Goal: Task Accomplishment & Management: Complete application form

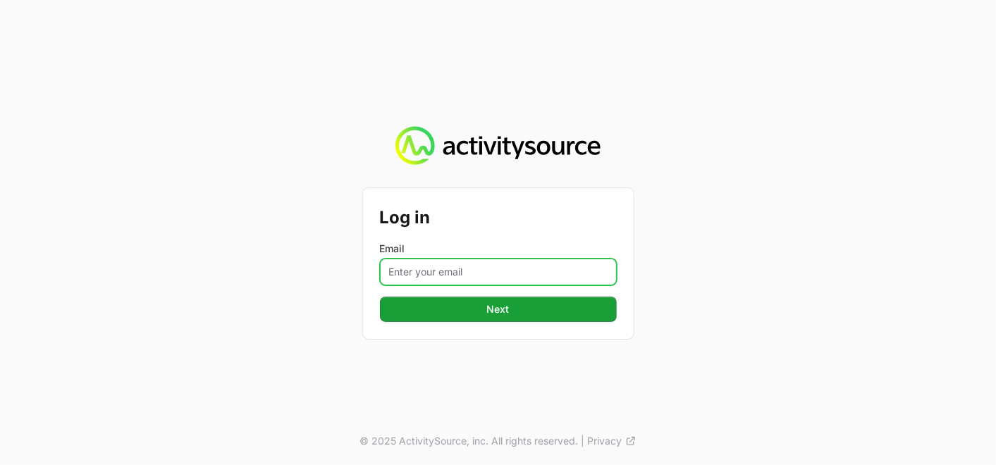
click at [431, 276] on input "Email" at bounding box center [498, 272] width 237 height 27
type input "[PERSON_NAME][EMAIL_ADDRESS][DOMAIN_NAME]"
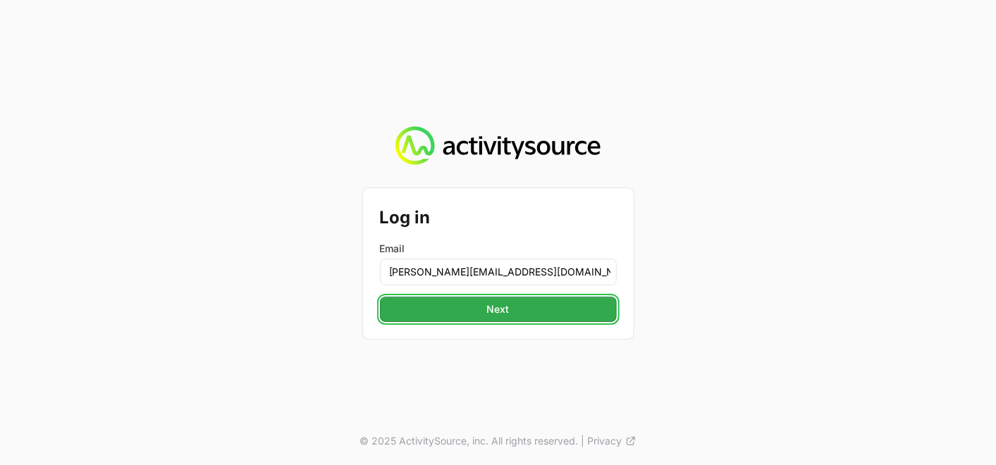
click at [534, 309] on button "Next" at bounding box center [498, 309] width 237 height 25
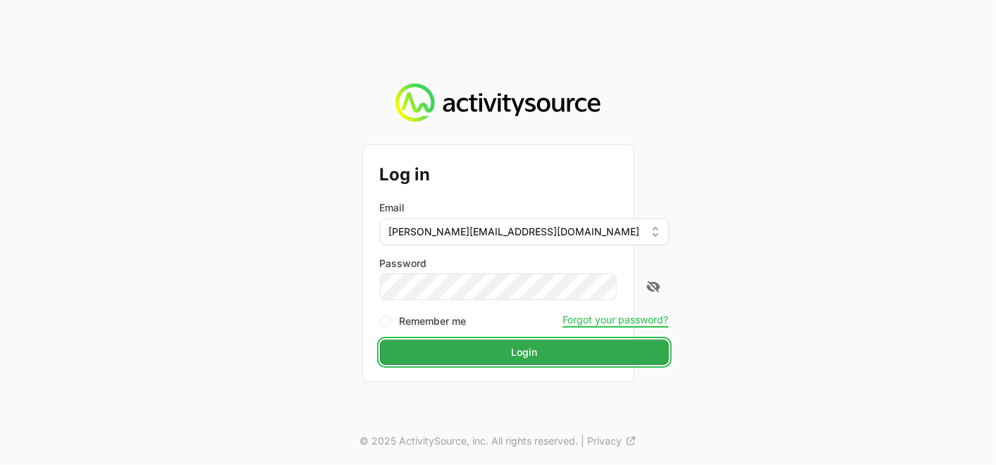
click at [511, 358] on span "Login" at bounding box center [524, 352] width 26 height 17
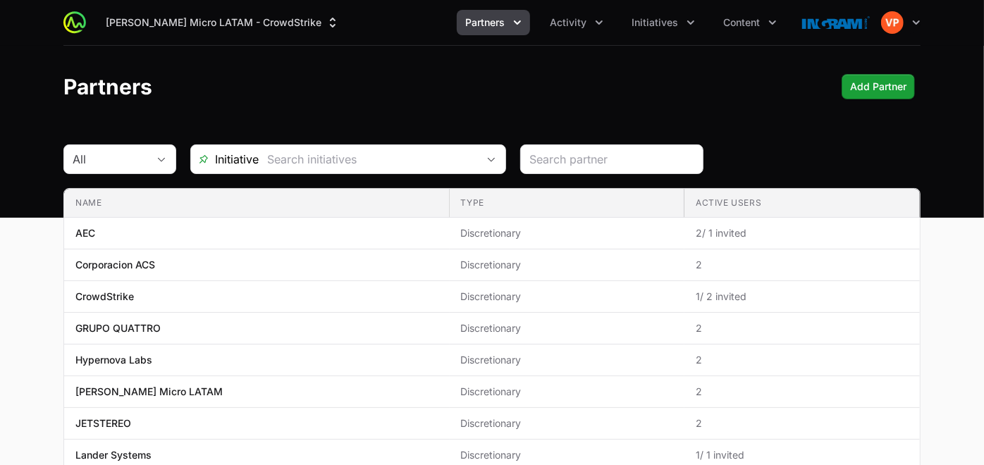
click at [502, 24] on span "Partners" at bounding box center [484, 23] width 39 height 14
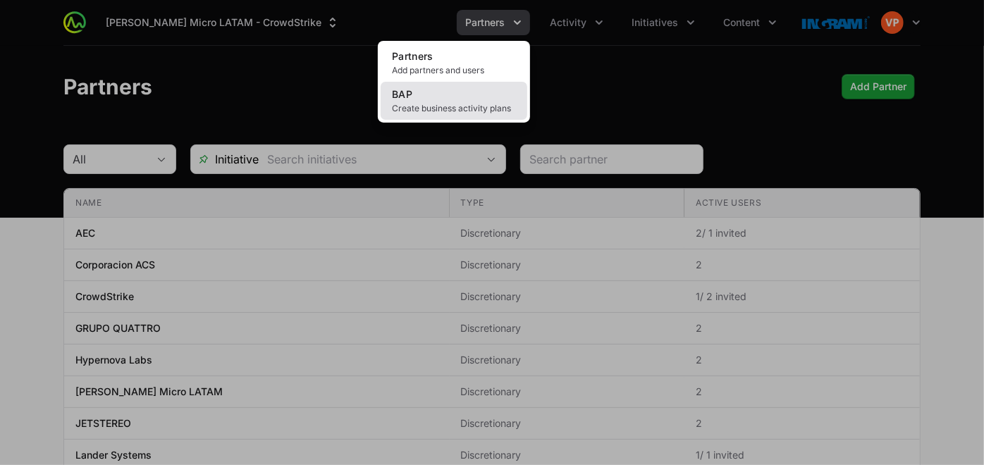
click at [457, 113] on span "Create business activity plans" at bounding box center [454, 108] width 124 height 11
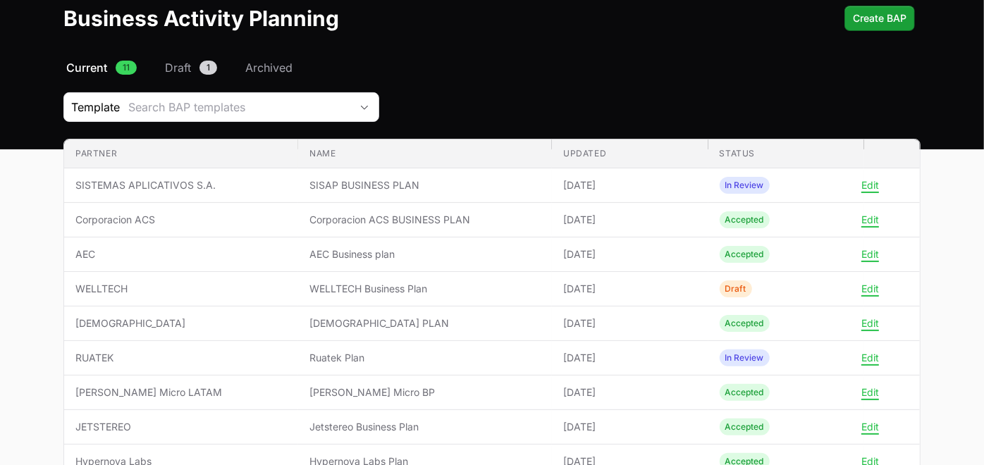
scroll to position [67, 0]
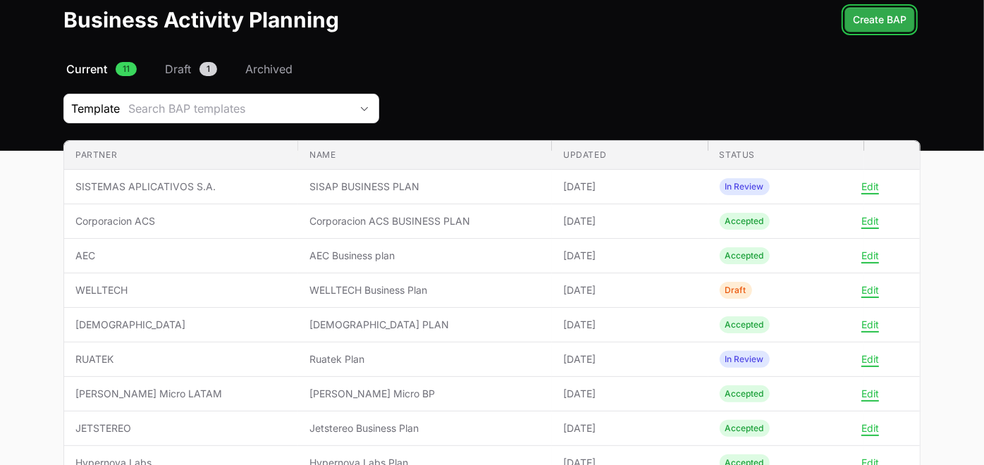
click at [868, 17] on span "Create BAP" at bounding box center [880, 19] width 54 height 17
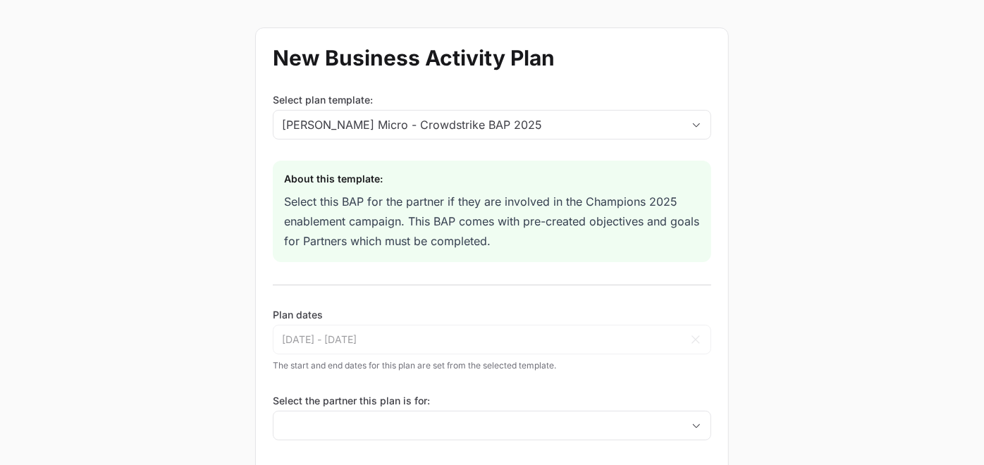
scroll to position [150, 0]
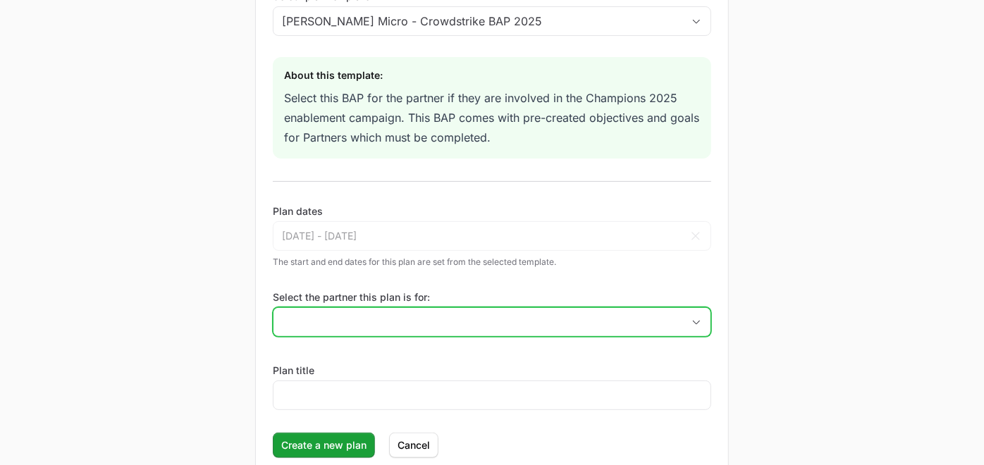
click at [307, 326] on input "Select the partner this plan is for:" at bounding box center [477, 322] width 409 height 28
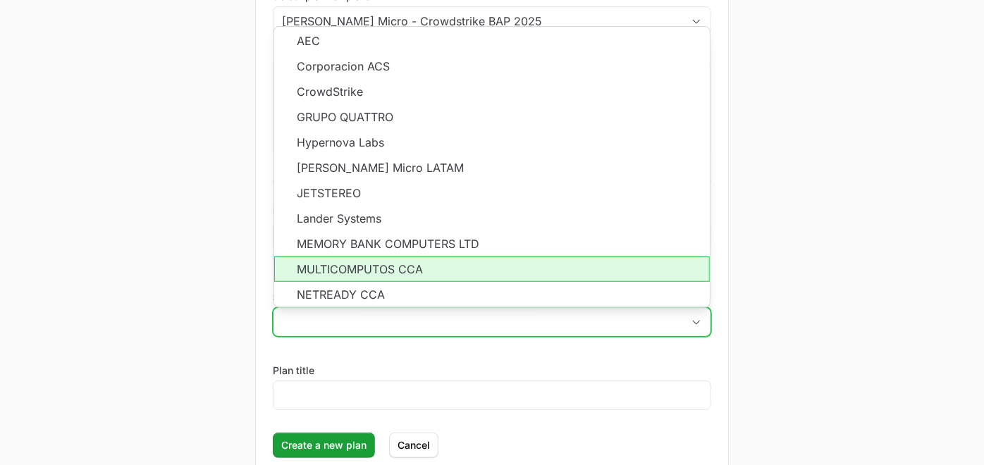
click at [340, 266] on li "MULTICOMPUTOS CCA" at bounding box center [492, 269] width 436 height 25
type input "MULTICOMPUTOS CCA"
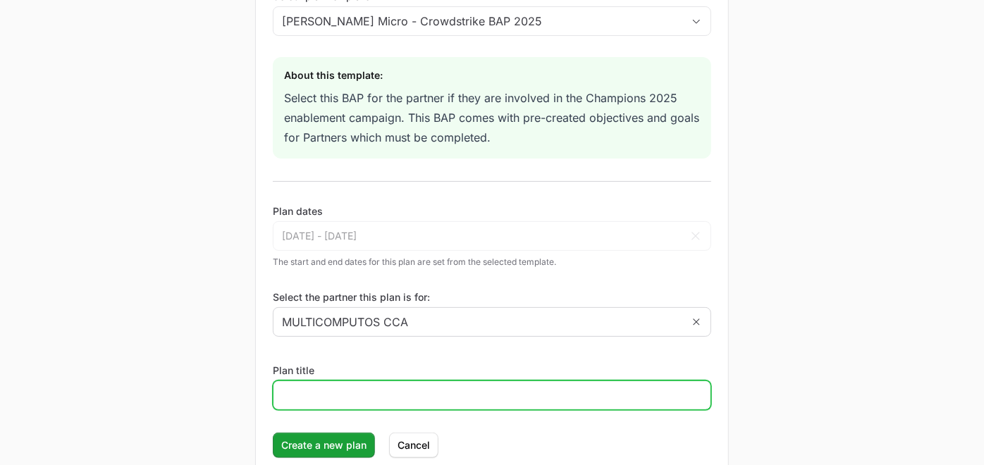
click at [319, 387] on input "Plan title" at bounding box center [492, 395] width 420 height 17
type input "Multicomputos BP"
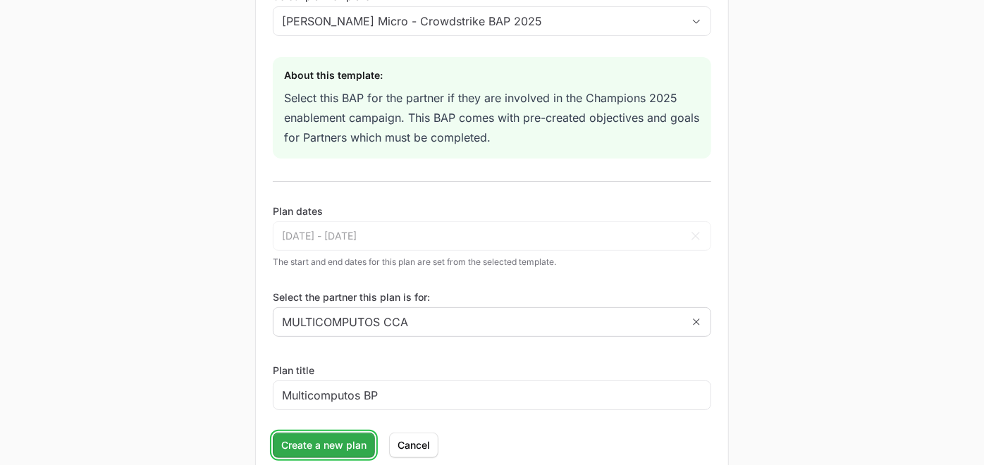
click at [323, 438] on span "Create a new plan" at bounding box center [323, 445] width 85 height 17
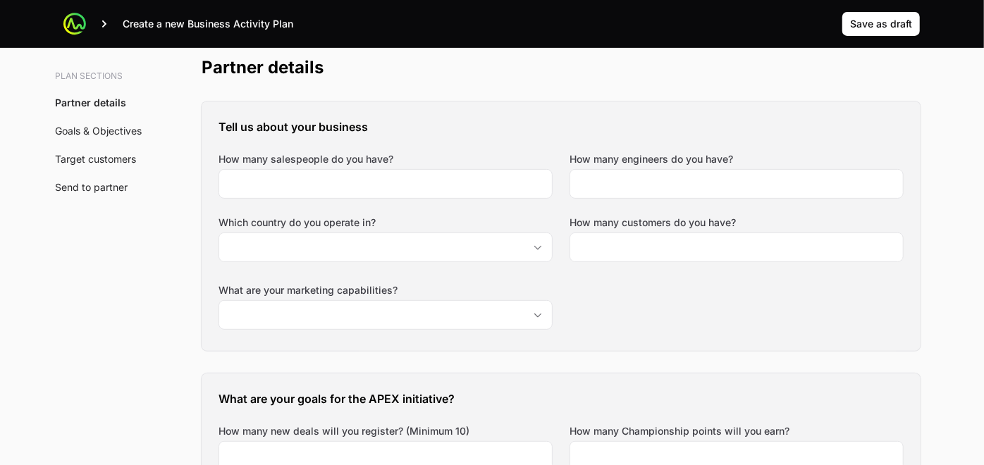
scroll to position [312, 0]
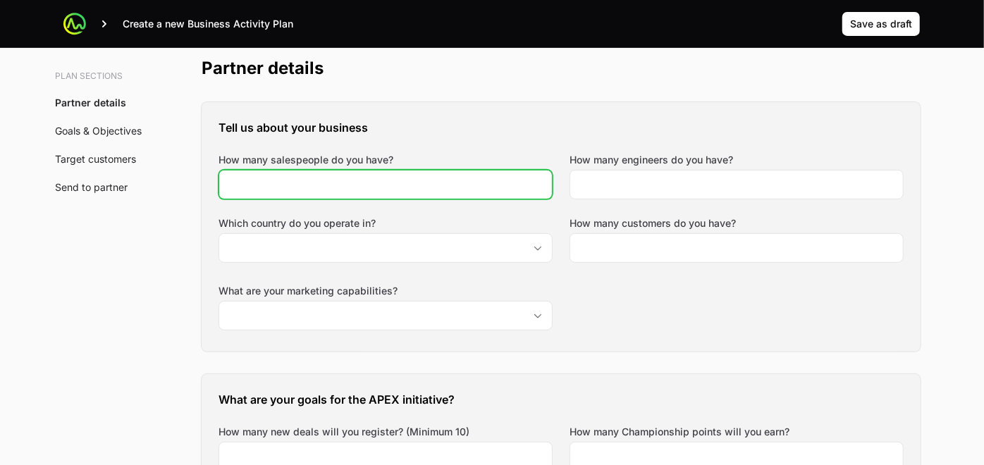
click at [421, 183] on input "How many salespeople do you have?" at bounding box center [386, 184] width 316 height 17
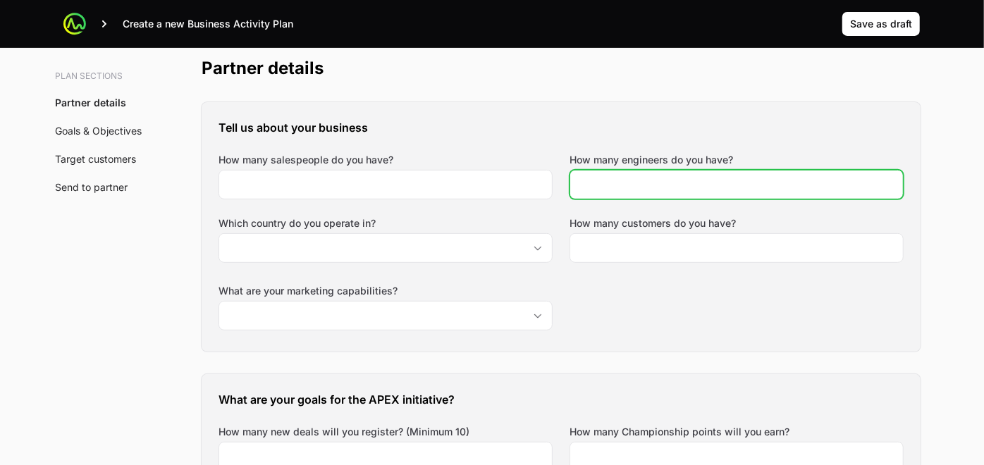
click at [622, 178] on input "How many engineers do you have?" at bounding box center [737, 184] width 316 height 17
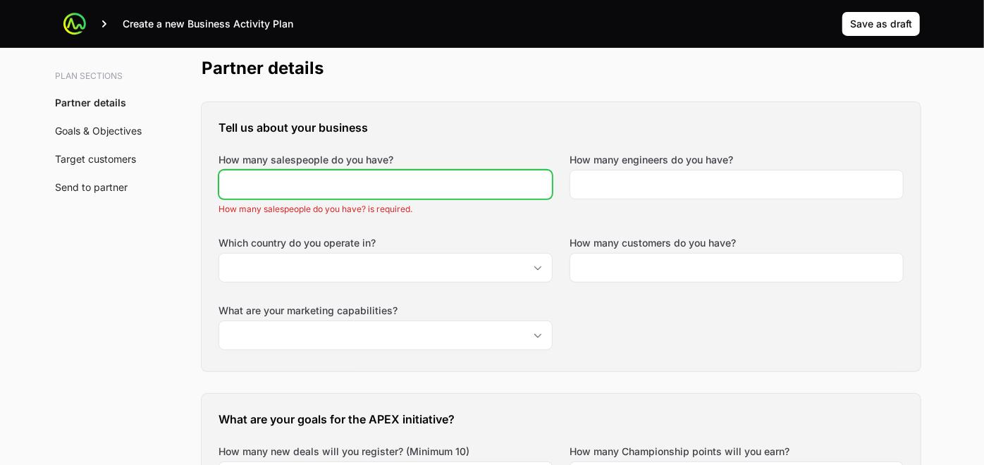
click at [475, 177] on input "How many salespeople do you have?" at bounding box center [386, 184] width 316 height 17
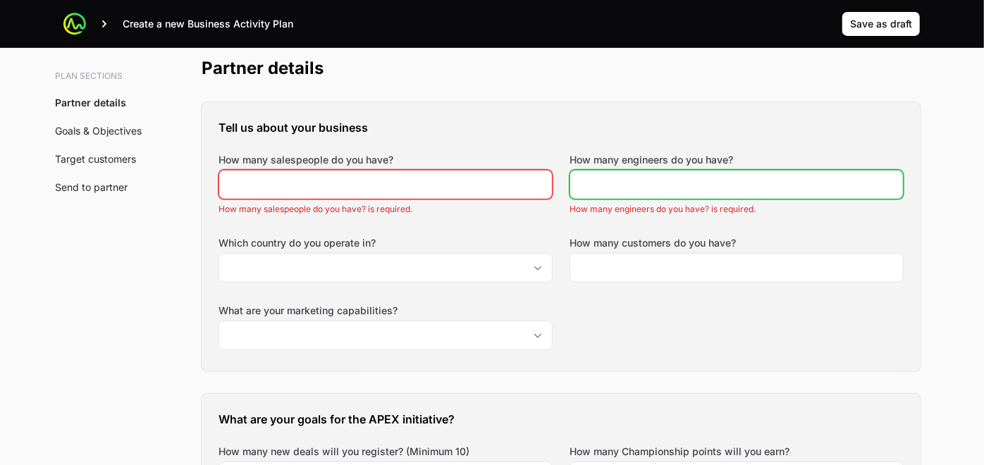
click at [612, 183] on input "How many engineers do you have?" at bounding box center [737, 184] width 316 height 17
type input "2"
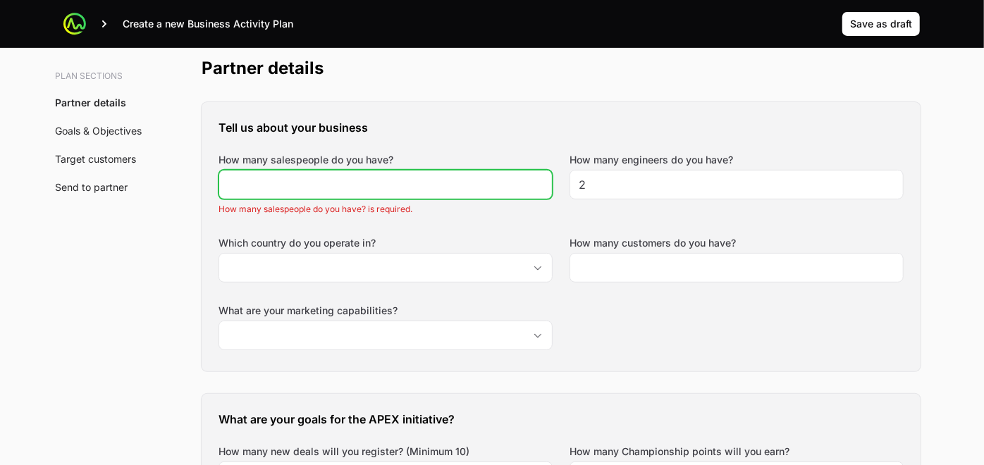
click at [487, 181] on input "How many salespeople do you have?" at bounding box center [386, 184] width 316 height 17
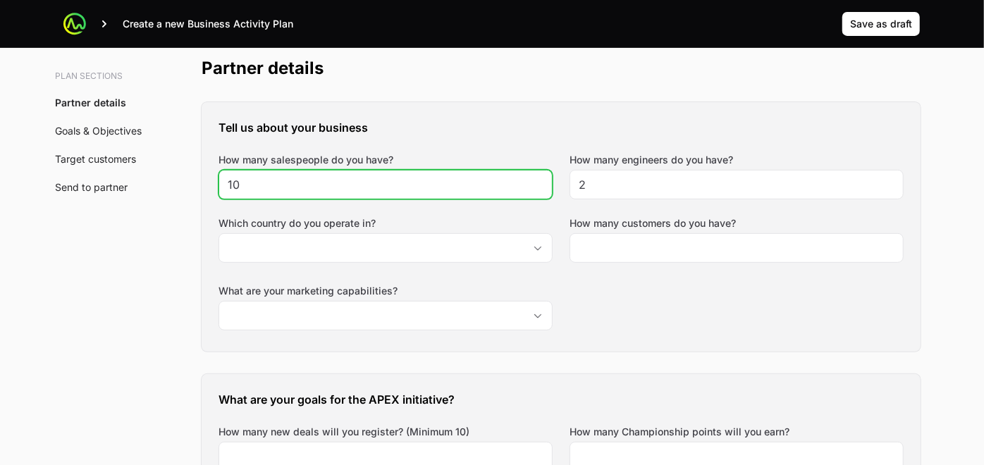
type input "10"
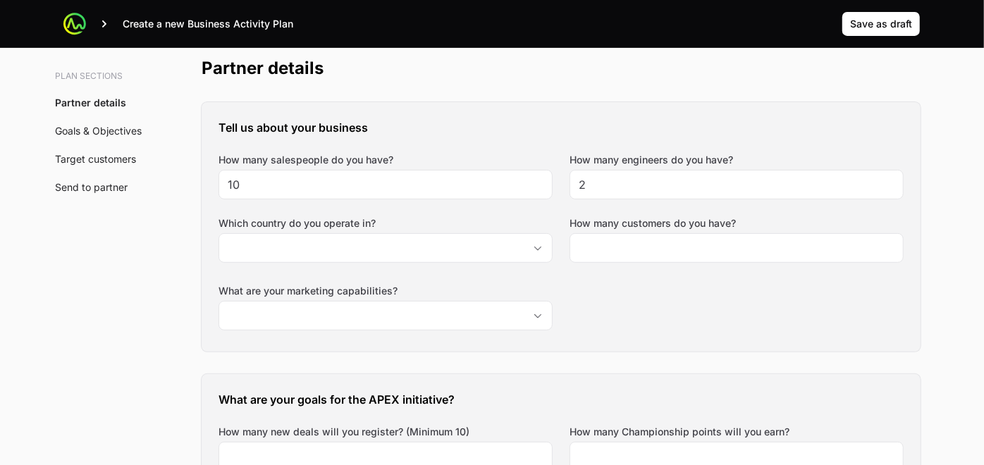
click at [610, 278] on div "Tell us about your business How many salespeople do you have? 10 How many engin…" at bounding box center [561, 226] width 719 height 249
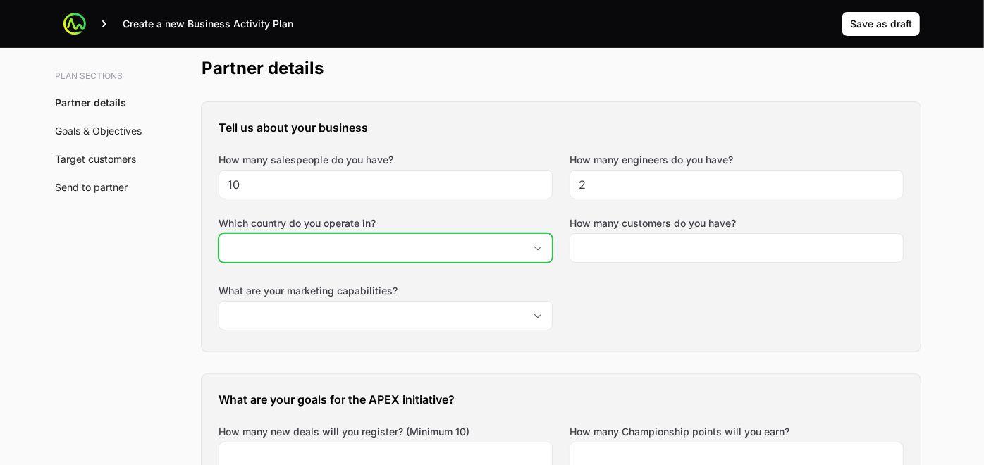
click at [534, 252] on div "Open" at bounding box center [538, 248] width 28 height 28
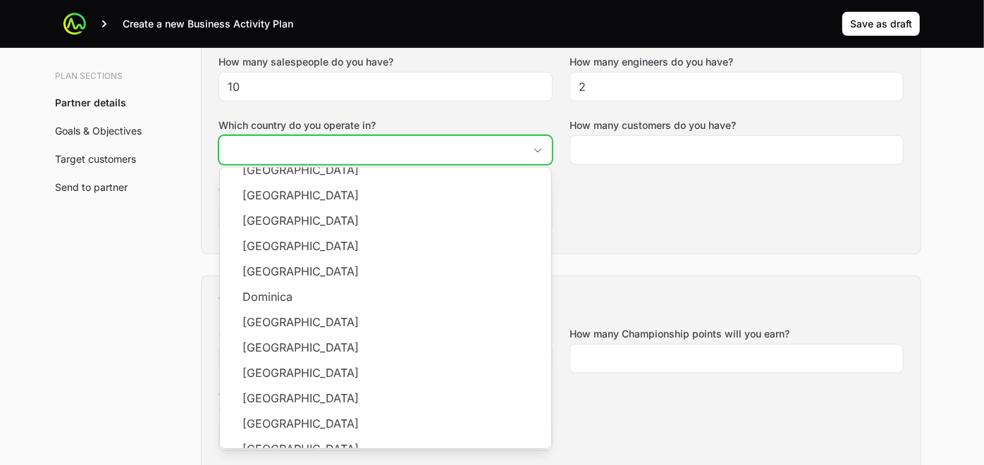
scroll to position [411, 0]
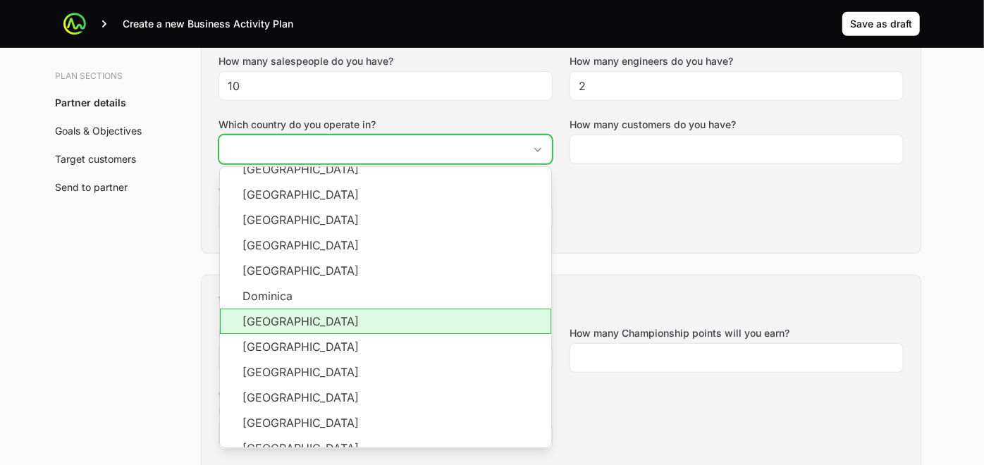
click at [374, 322] on li "[GEOGRAPHIC_DATA]" at bounding box center [385, 321] width 331 height 25
type input "[GEOGRAPHIC_DATA]"
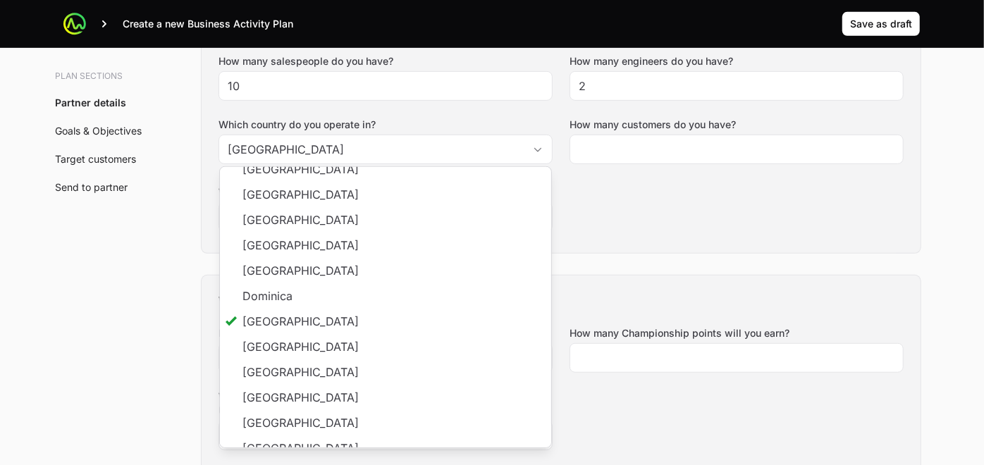
click at [654, 190] on div "Tell us about your business How many salespeople do you have? 10 How many engin…" at bounding box center [561, 128] width 719 height 249
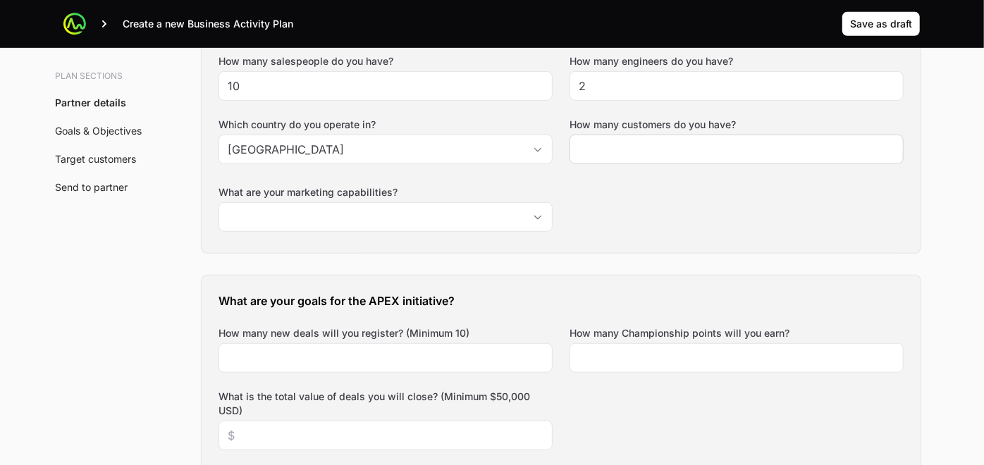
click at [639, 156] on div at bounding box center [736, 150] width 334 height 30
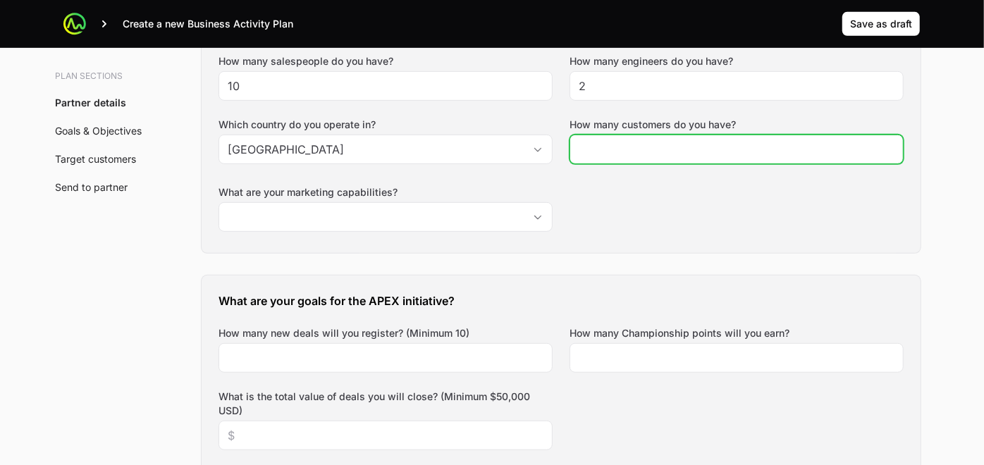
click at [655, 145] on input "How many customers do you have?" at bounding box center [737, 149] width 316 height 17
type input "500"
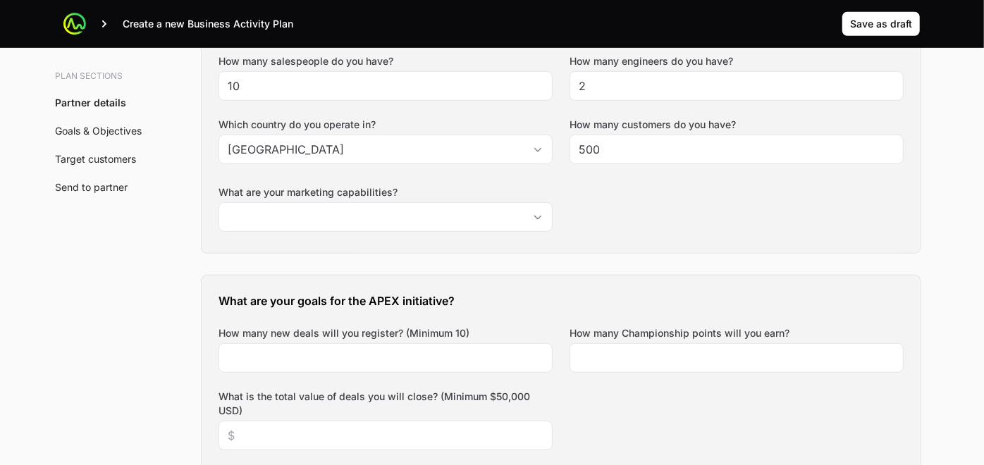
click at [648, 197] on div "Tell us about your business How many salespeople do you have? 10 How many engin…" at bounding box center [561, 128] width 719 height 249
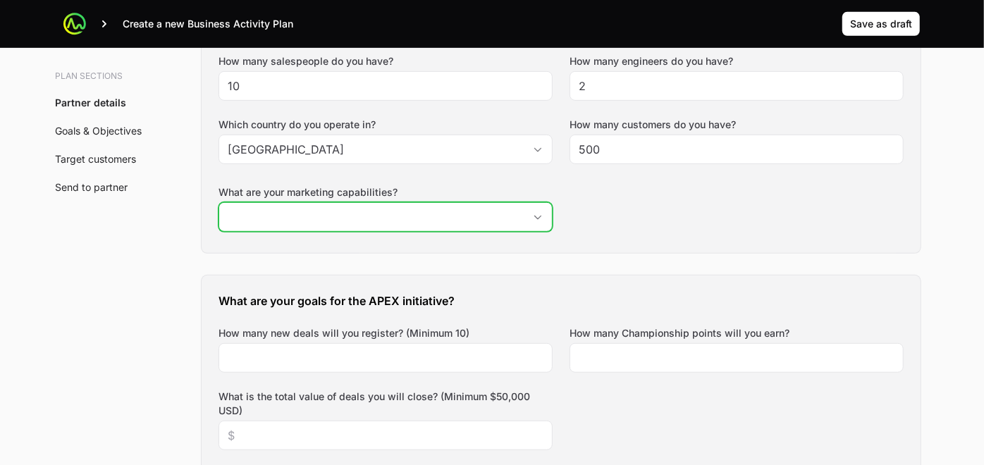
click at [467, 208] on input "What are your marketing capabilities?" at bounding box center [371, 217] width 304 height 28
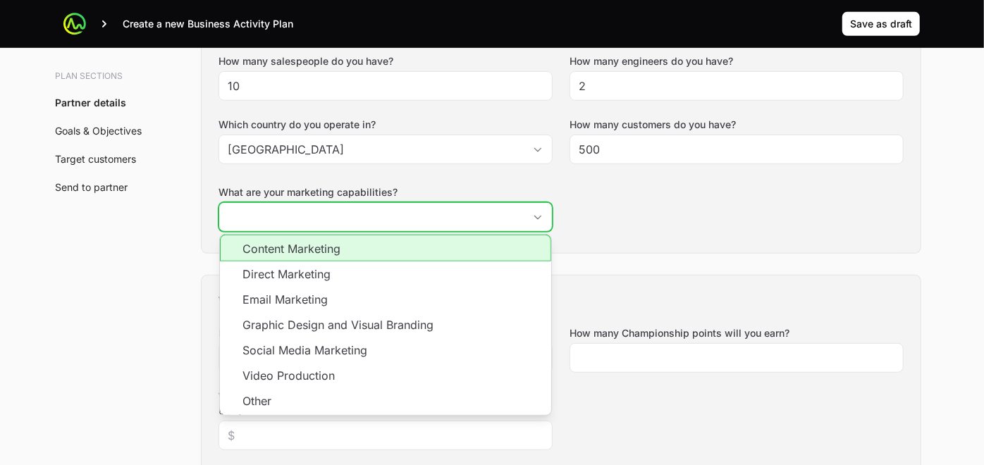
click at [337, 249] on li "Content Marketing" at bounding box center [385, 248] width 331 height 27
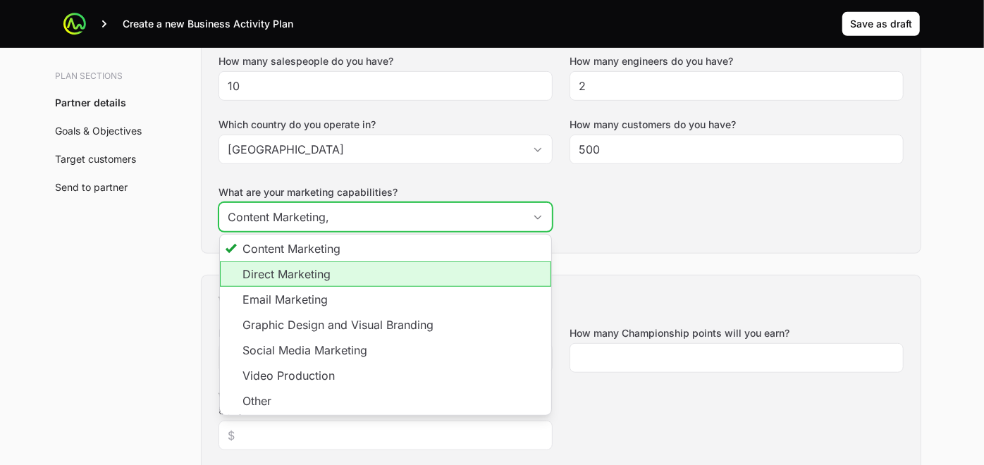
click at [331, 271] on li "Direct Marketing" at bounding box center [385, 273] width 331 height 25
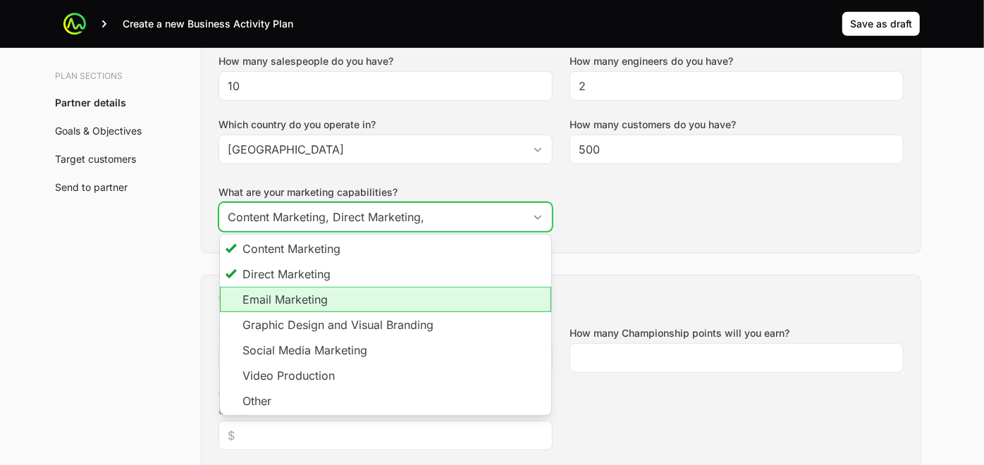
click at [335, 292] on li "Email Marketing" at bounding box center [385, 299] width 331 height 25
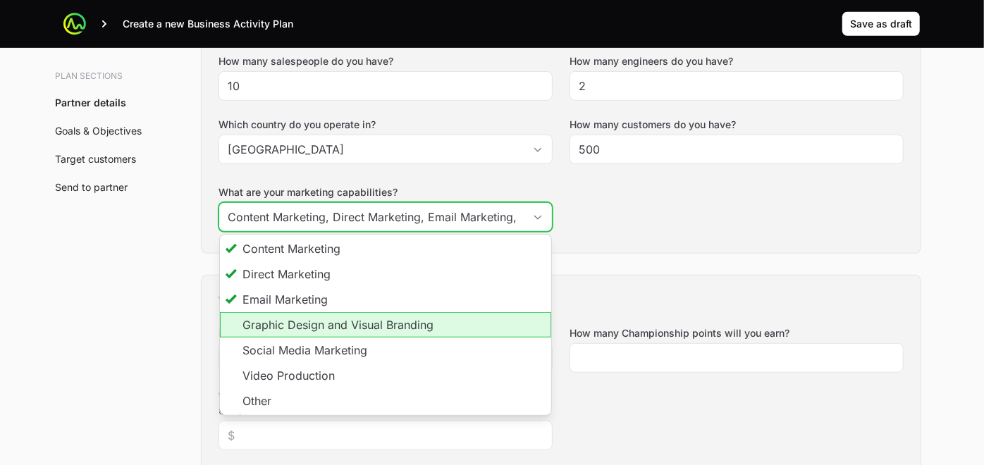
click at [333, 323] on li "Graphic Design and Visual Branding" at bounding box center [385, 324] width 331 height 25
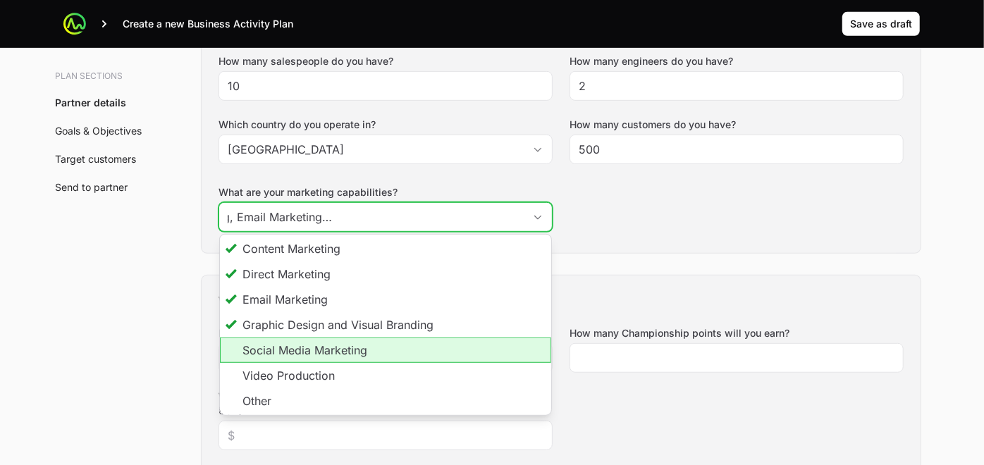
scroll to position [0, 0]
click at [328, 348] on li "Social Media Marketing" at bounding box center [385, 350] width 331 height 25
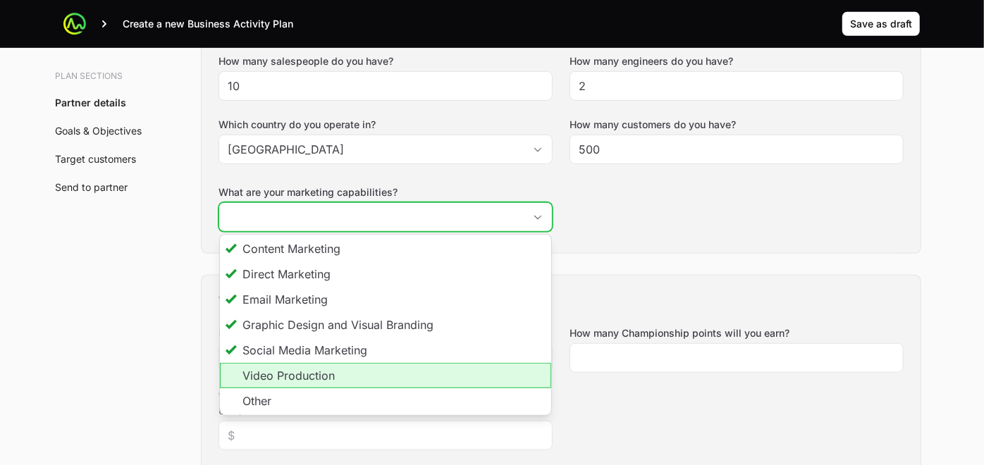
click at [324, 369] on li "Video Production" at bounding box center [385, 375] width 331 height 25
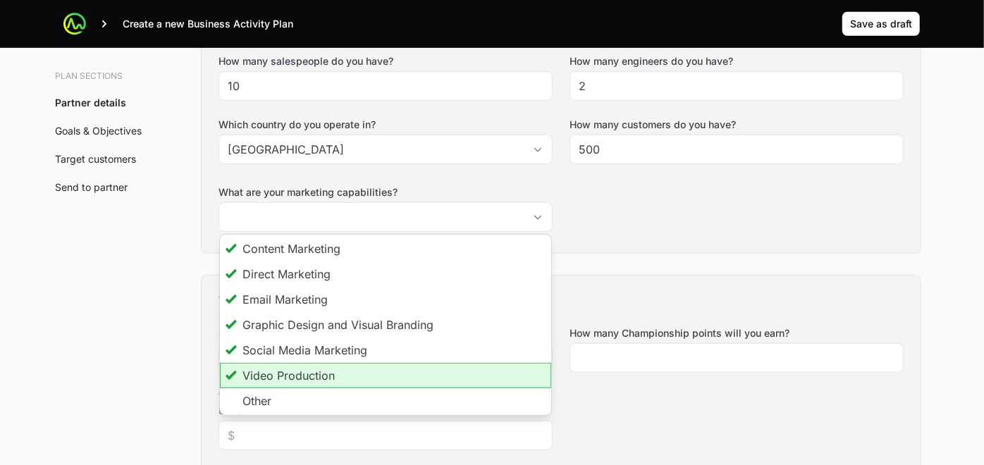
type input "Content Marketing, Direct Marketing, Email Marketing, Graphic Design and Visual…"
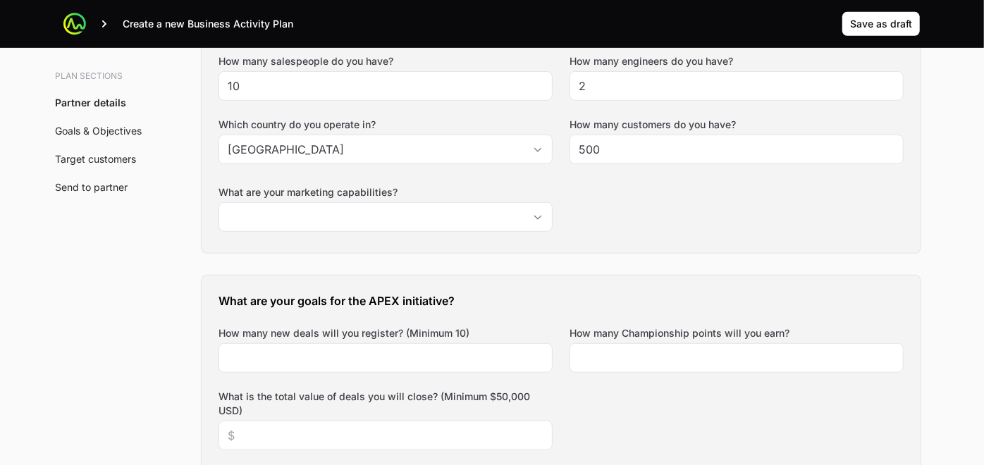
click at [596, 299] on h3 "What are your goals for the APEX initiative?" at bounding box center [560, 300] width 685 height 17
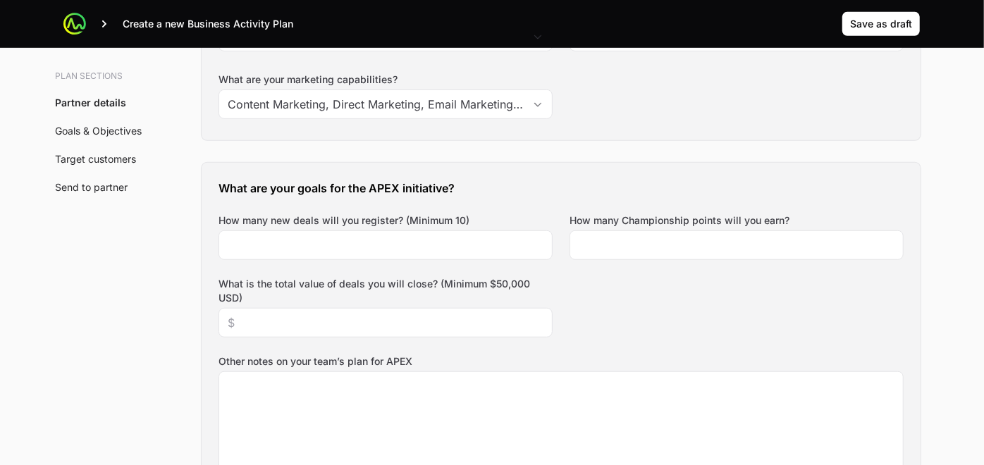
scroll to position [537, 0]
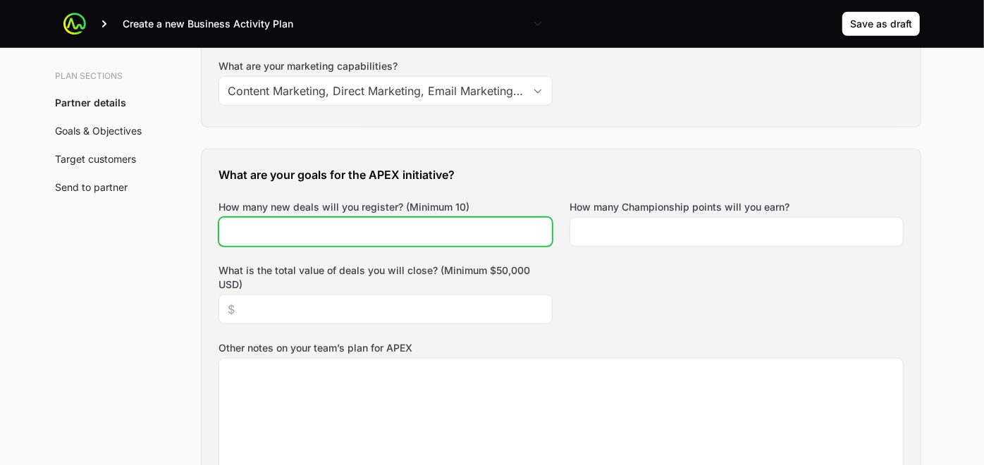
click at [458, 227] on input "How many new deals will you register? (Minimum 10)" at bounding box center [386, 231] width 316 height 17
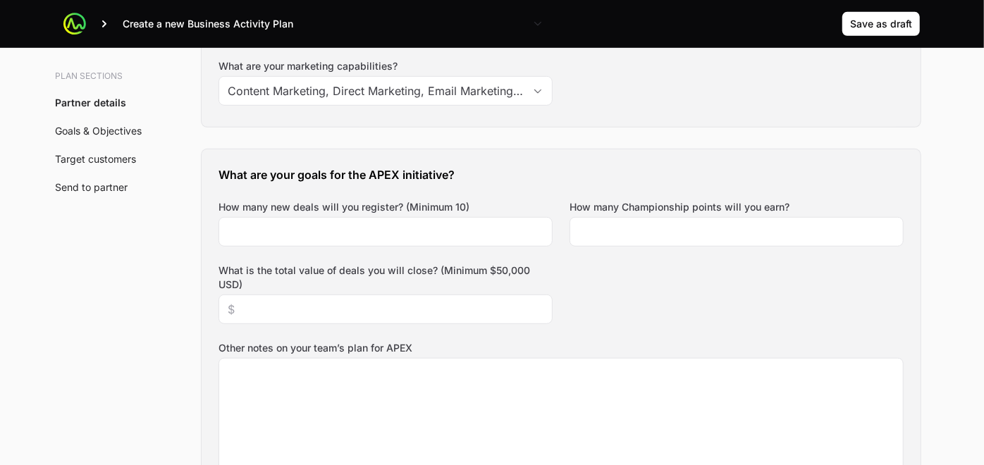
click at [586, 273] on div "What are your goals for the APEX initiative? How many new deals will you regist…" at bounding box center [561, 338] width 719 height 378
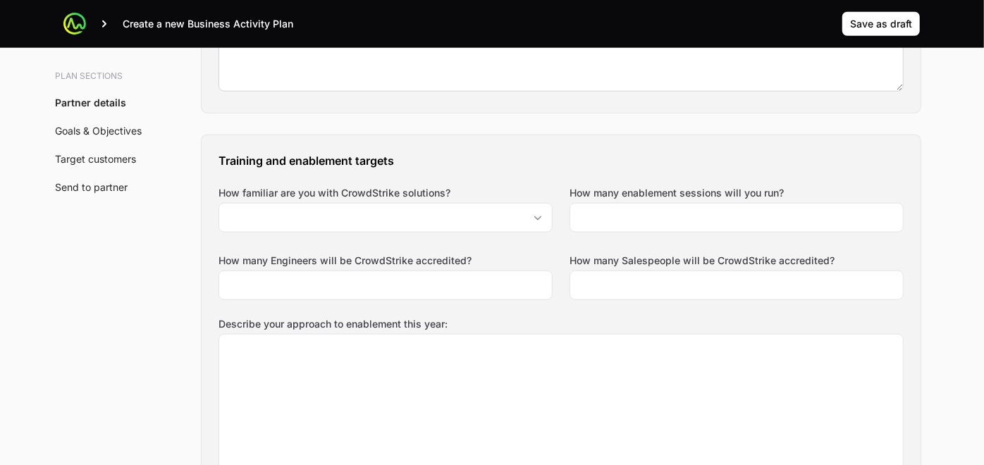
scroll to position [964, 0]
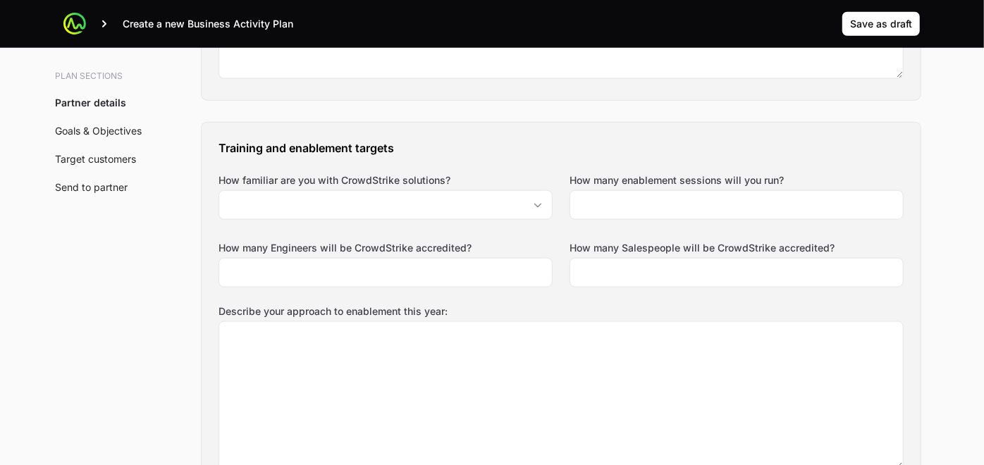
click at [652, 304] on label "Describe your approach to enablement this year:" at bounding box center [560, 311] width 685 height 14
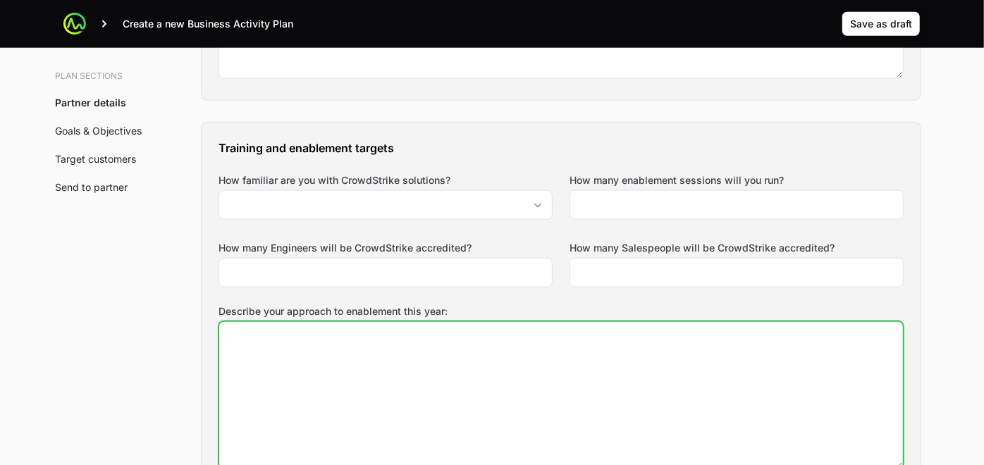
click at [652, 322] on textarea "Describe your approach to enablement this year:" at bounding box center [561, 395] width 684 height 147
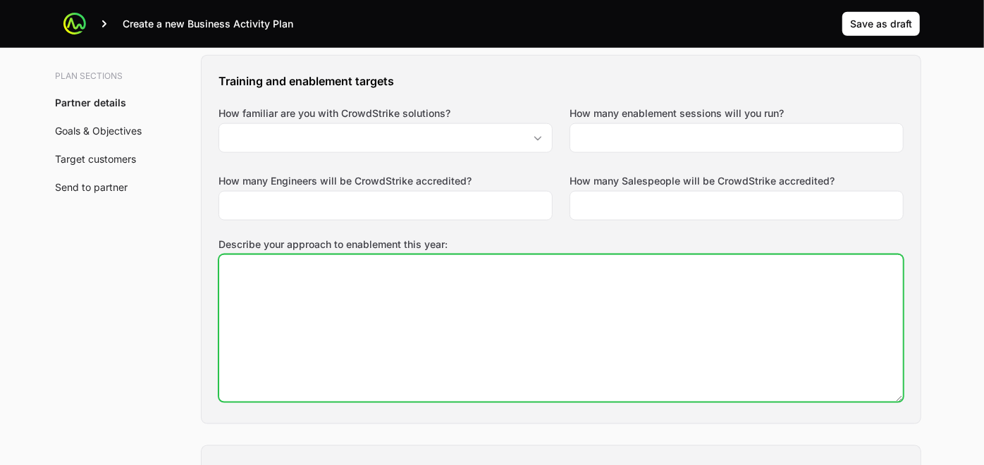
scroll to position [1037, 0]
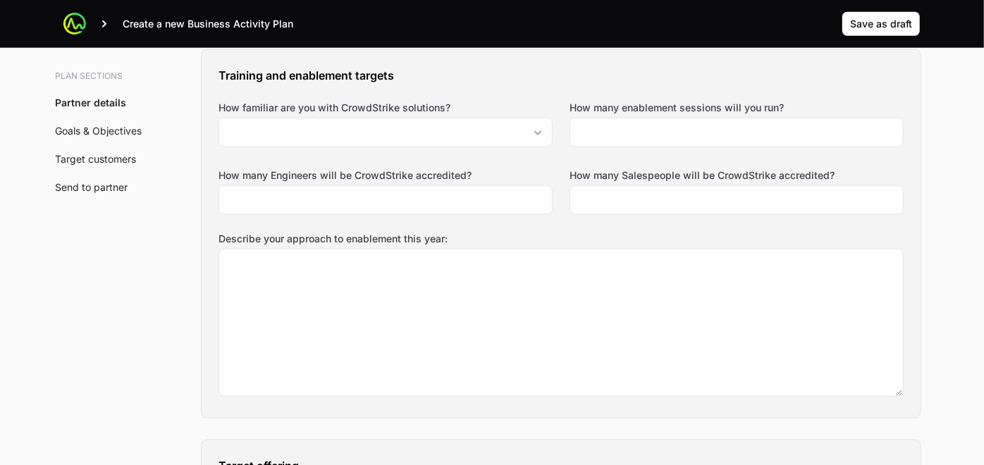
click at [558, 224] on div "Training and enablement targets How familiar are you with CrowdStrike solutions…" at bounding box center [561, 234] width 719 height 368
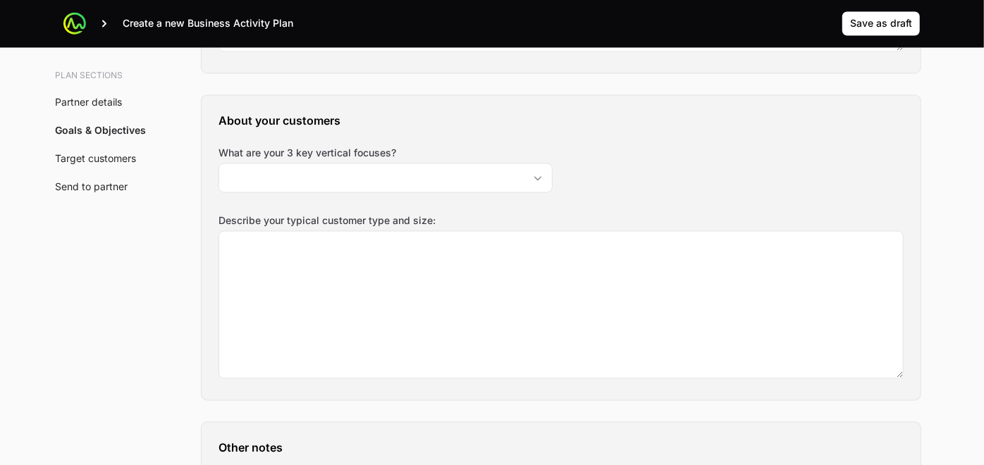
scroll to position [1658, 0]
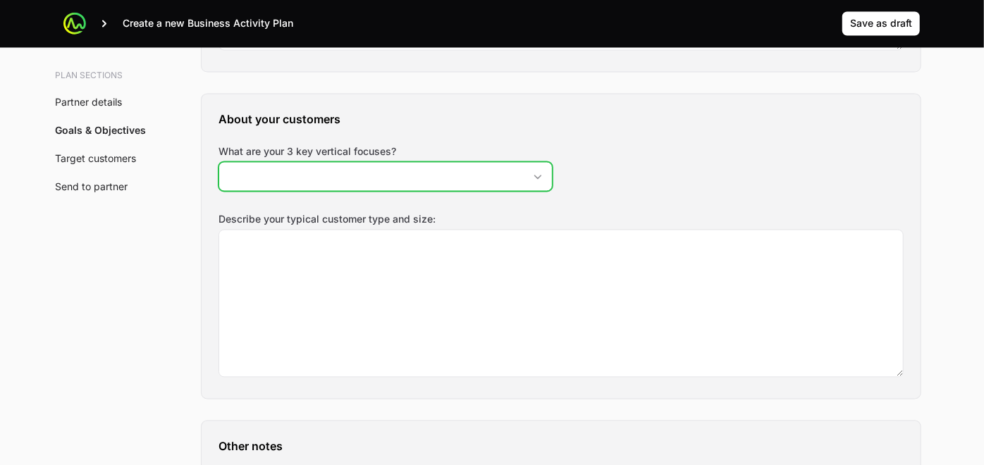
click at [541, 175] on icon "Open" at bounding box center [537, 177] width 11 height 5
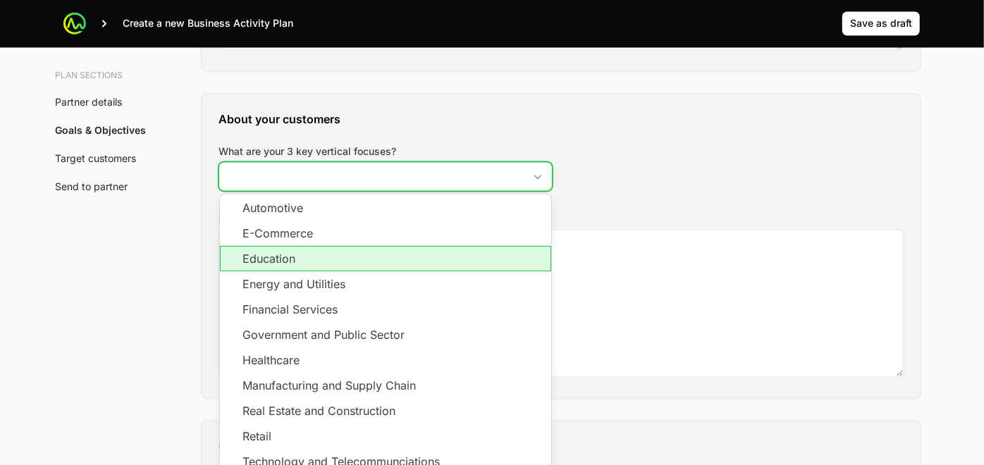
scroll to position [26, 0]
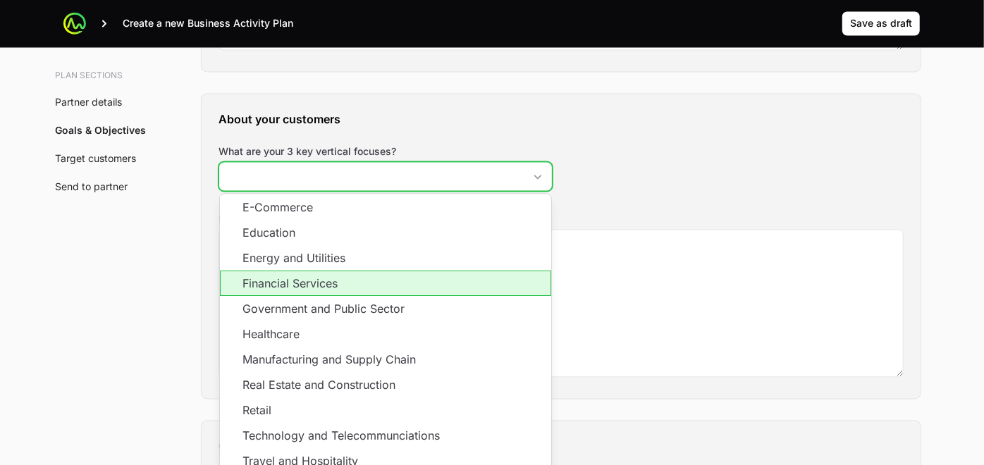
click at [426, 286] on li "Financial Services" at bounding box center [385, 283] width 331 height 25
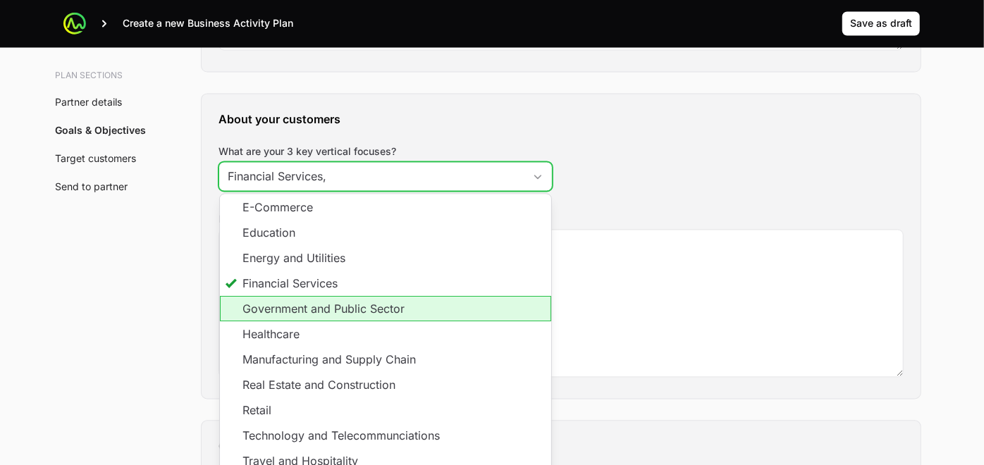
click at [421, 297] on li "Government and Public Sector" at bounding box center [385, 309] width 331 height 25
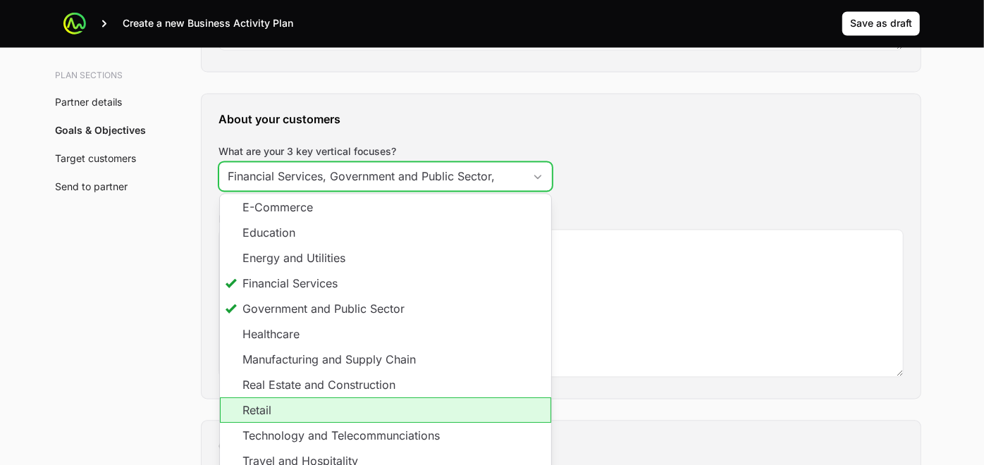
click at [393, 412] on li "Retail" at bounding box center [385, 410] width 331 height 25
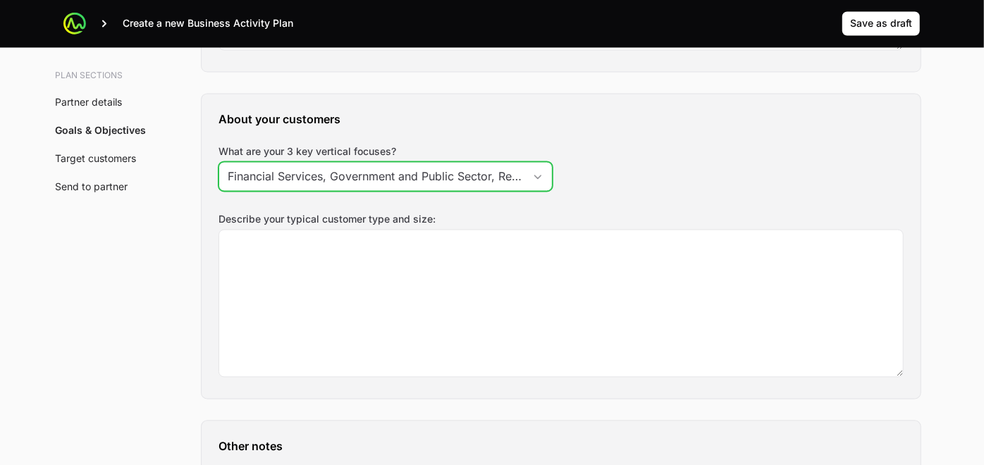
scroll to position [0, 6]
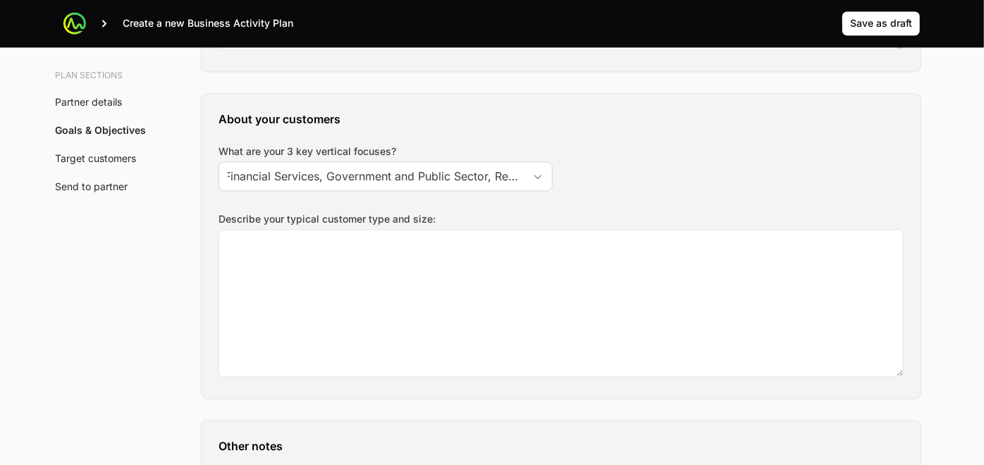
type input "Financial Services, Government and Public Sector, Retail"
click at [620, 184] on div "About your customers What are your 3 key vertical focuses? Financial Services, …" at bounding box center [561, 246] width 719 height 304
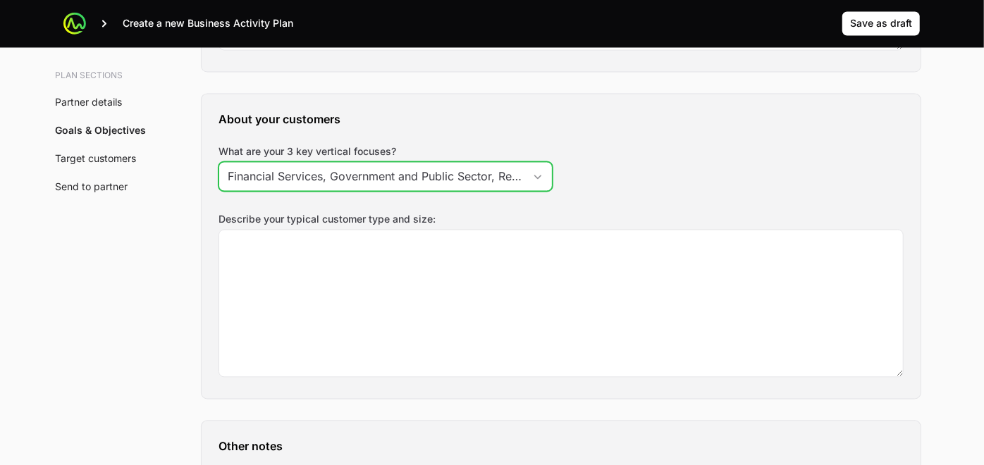
click at [550, 178] on div "Open" at bounding box center [538, 177] width 28 height 28
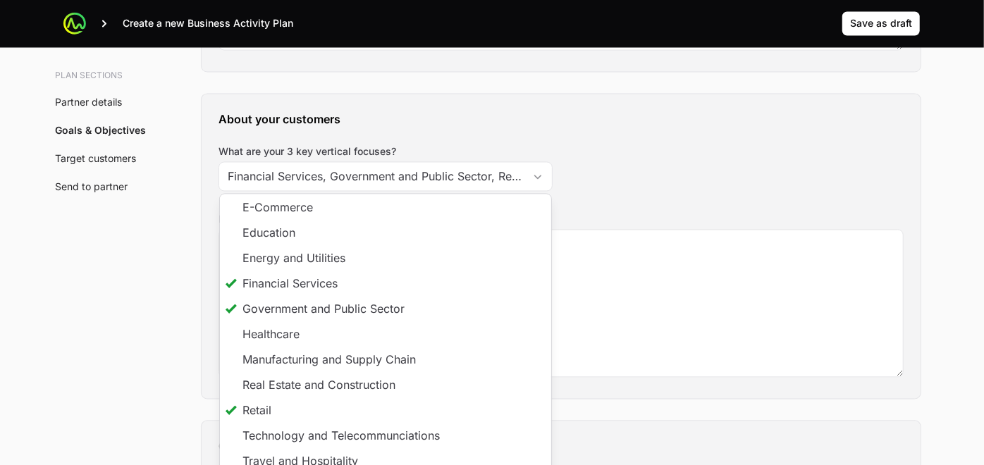
click at [610, 206] on div "About your customers What are your 3 key vertical focuses? Financial Services, …" at bounding box center [561, 246] width 719 height 304
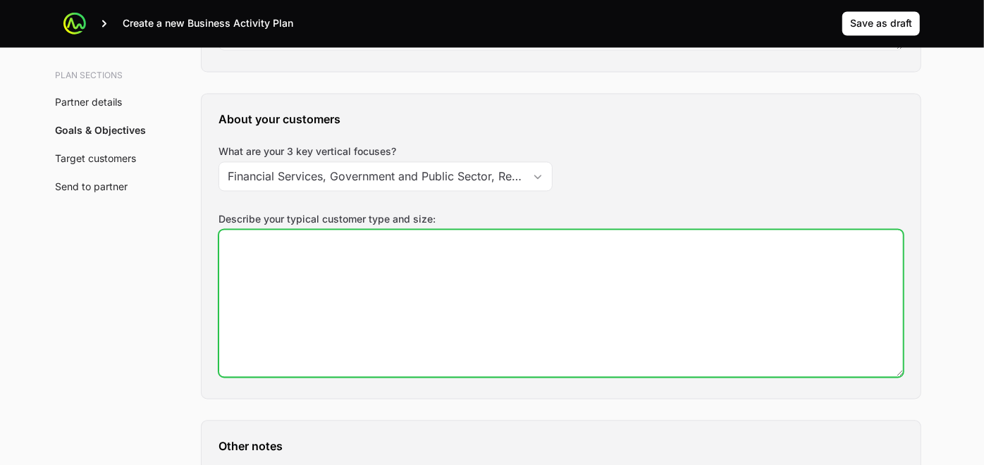
click at [575, 271] on textarea "Describe your typical customer type and size:" at bounding box center [561, 303] width 684 height 147
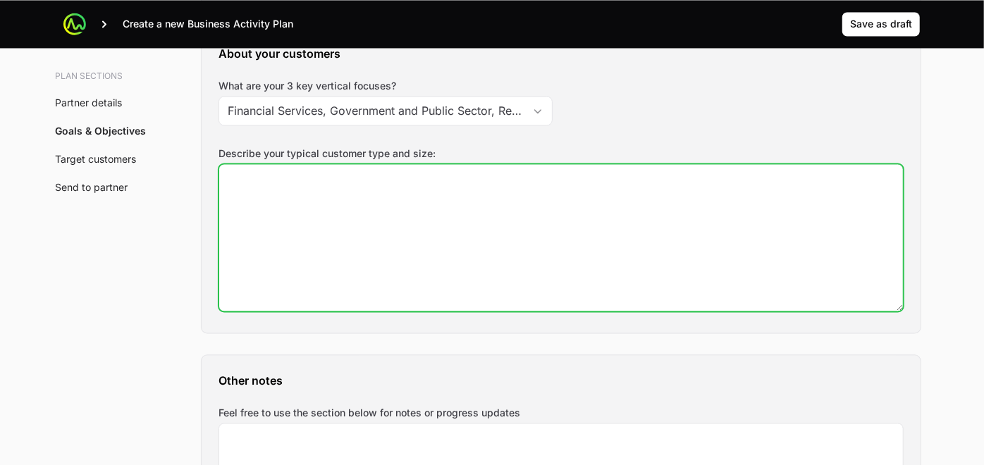
scroll to position [1725, 0]
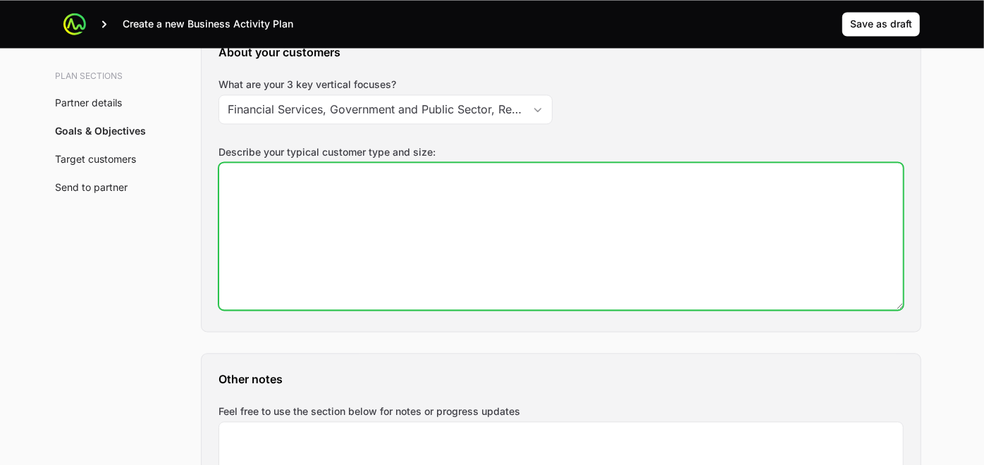
click at [575, 271] on textarea "Describe your typical customer type and size:" at bounding box center [561, 236] width 684 height 147
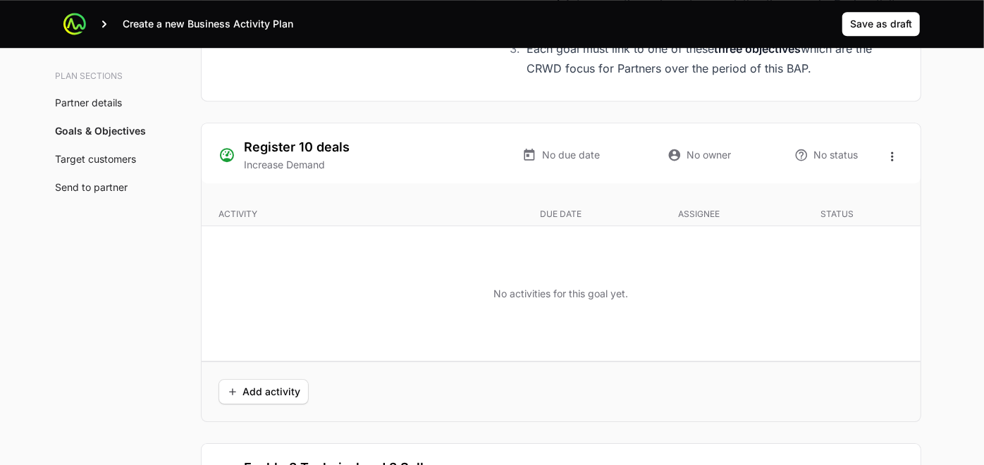
scroll to position [2636, 0]
type textarea "Mid size +400 hasta cuentas enterprise."
click at [283, 383] on span "Add activity" at bounding box center [263, 391] width 73 height 17
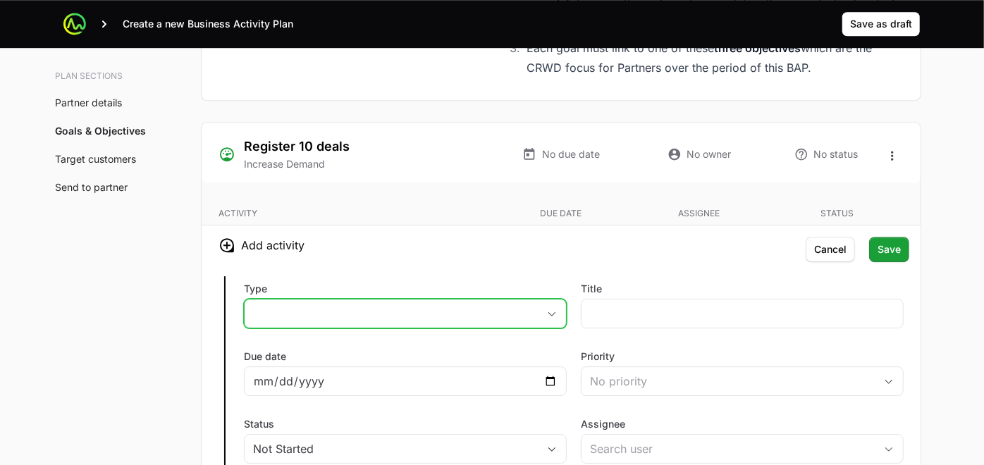
click at [551, 312] on icon "button" at bounding box center [551, 314] width 11 height 5
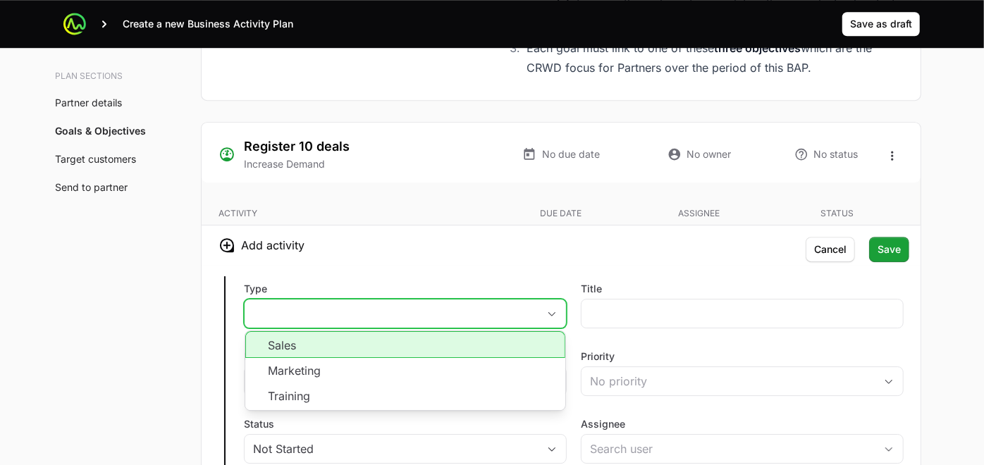
click at [405, 346] on li "Sales" at bounding box center [405, 344] width 320 height 27
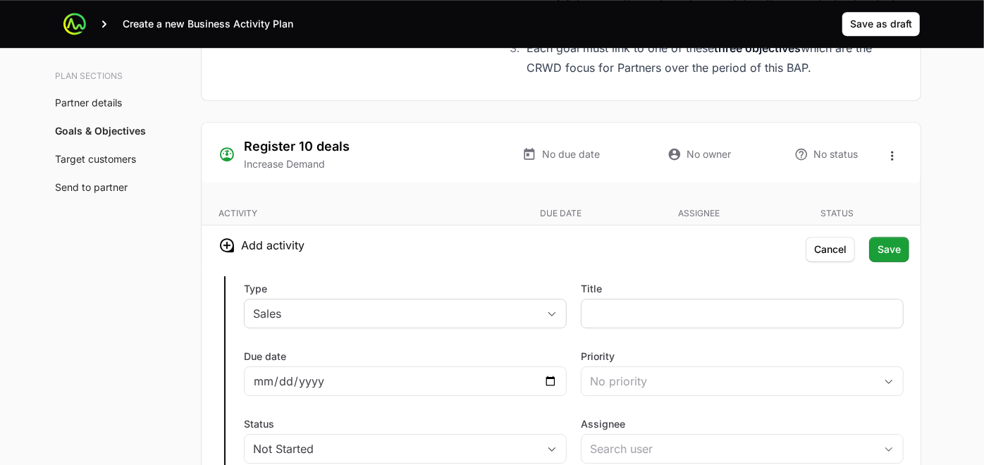
click at [596, 317] on div at bounding box center [742, 314] width 323 height 30
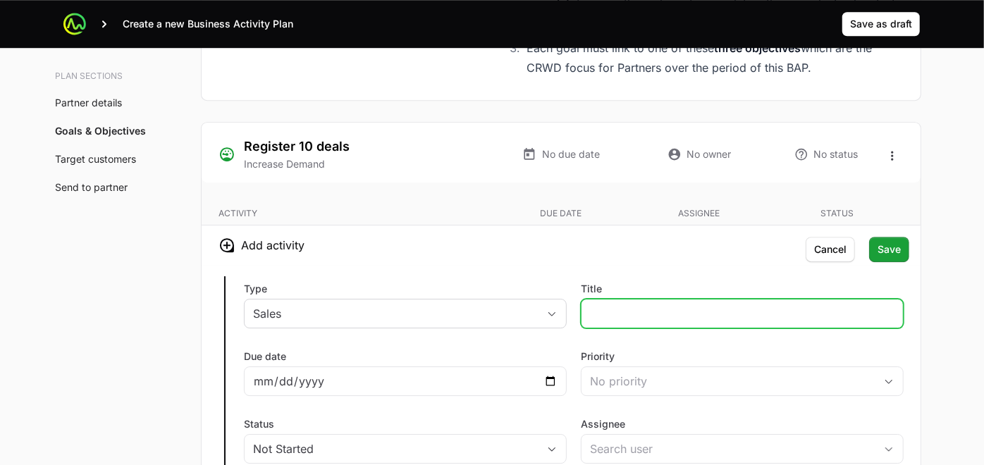
click at [607, 312] on input "Title" at bounding box center [742, 313] width 304 height 17
type input "Dinner with Customers / Rep. Dominicana"
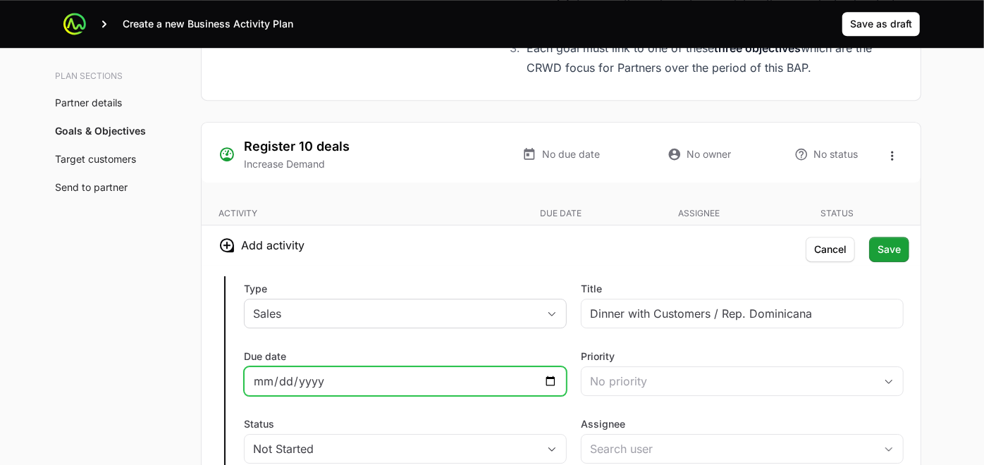
click at [547, 378] on input "Due date" at bounding box center [405, 381] width 304 height 17
type input "[DATE]"
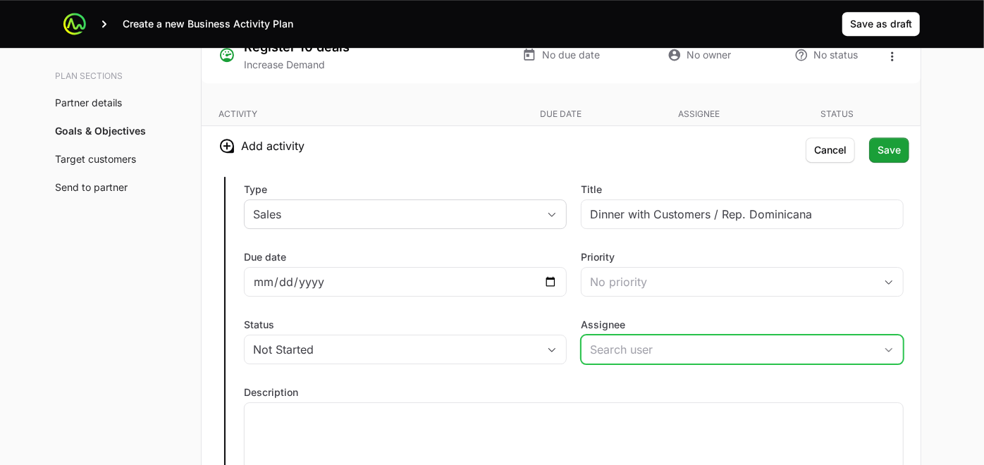
click at [605, 342] on input "Assignee" at bounding box center [727, 349] width 293 height 28
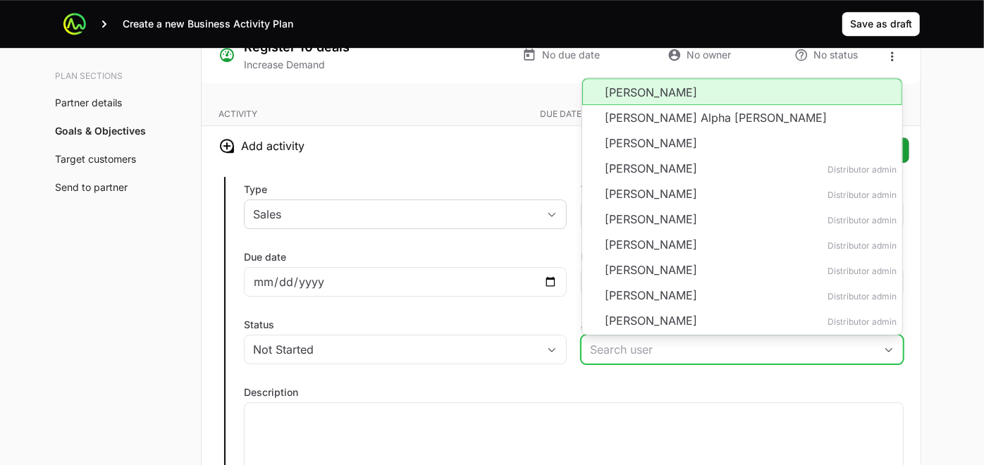
click at [628, 92] on li "[PERSON_NAME]" at bounding box center [742, 91] width 320 height 27
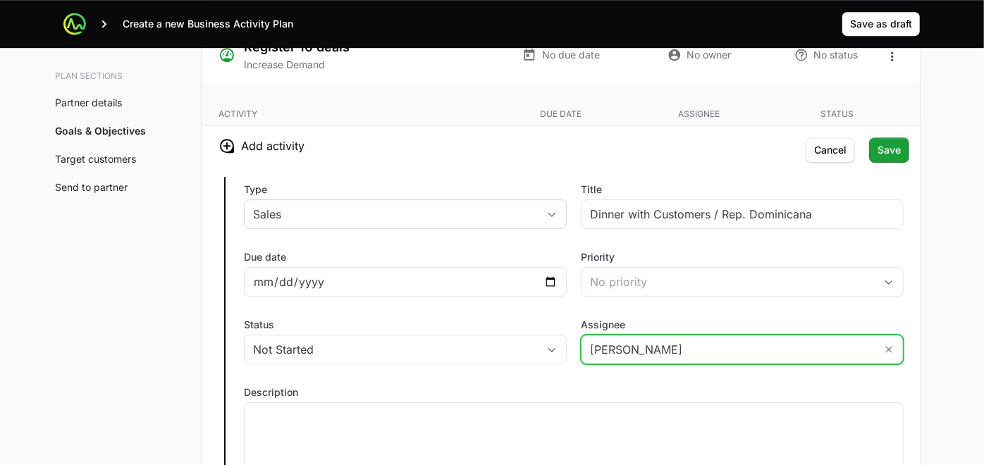
type input "[PERSON_NAME]"
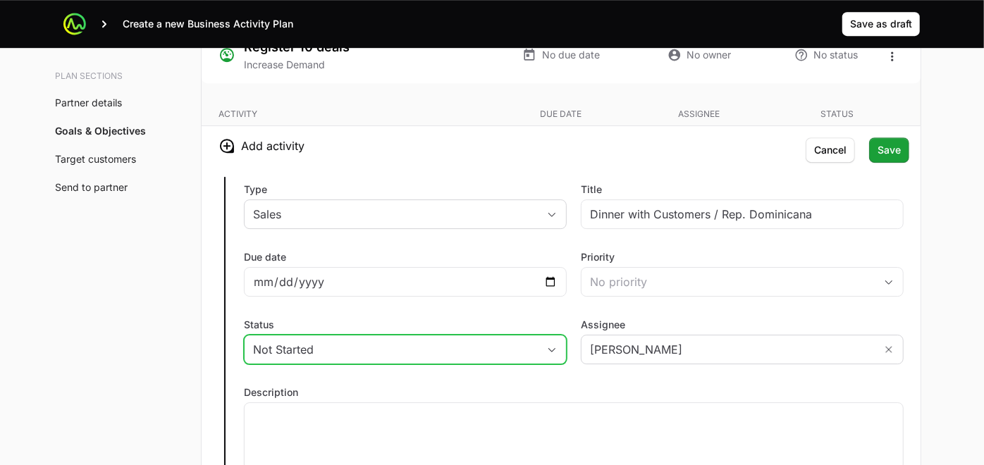
click at [480, 348] on div "Not Started" at bounding box center [395, 349] width 285 height 17
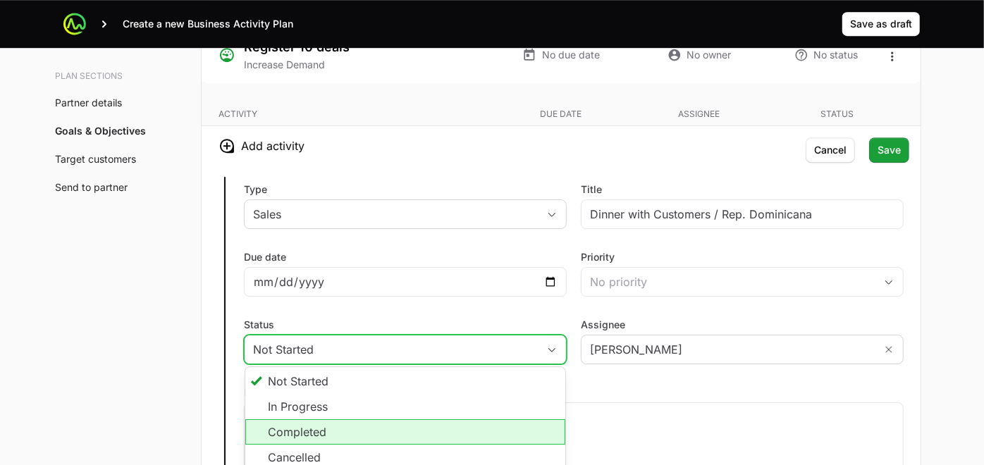
click at [320, 421] on li "Completed" at bounding box center [405, 431] width 320 height 25
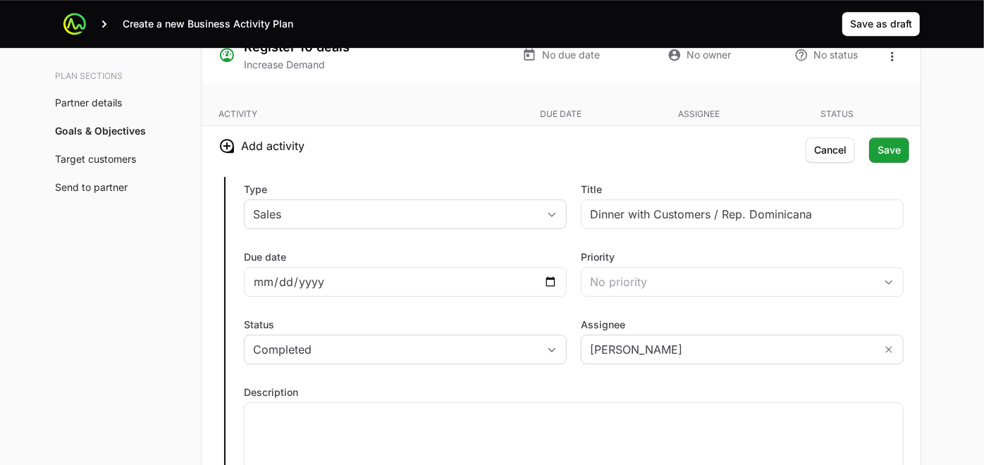
click at [465, 304] on div "Type Sales Title Dinner with Customers / Rep. Dominicana Due date [DATE] Priori…" at bounding box center [561, 331] width 719 height 330
click at [885, 153] on button "Save" at bounding box center [889, 149] width 40 height 25
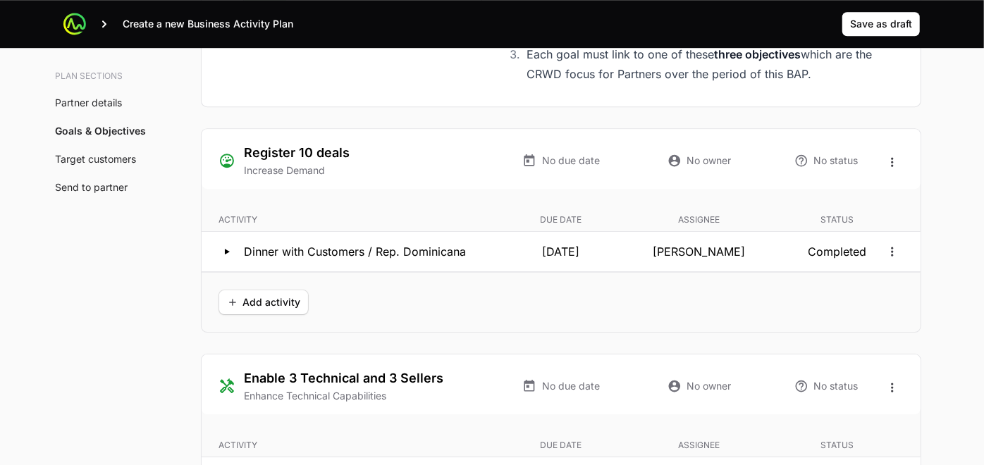
scroll to position [2623, 0]
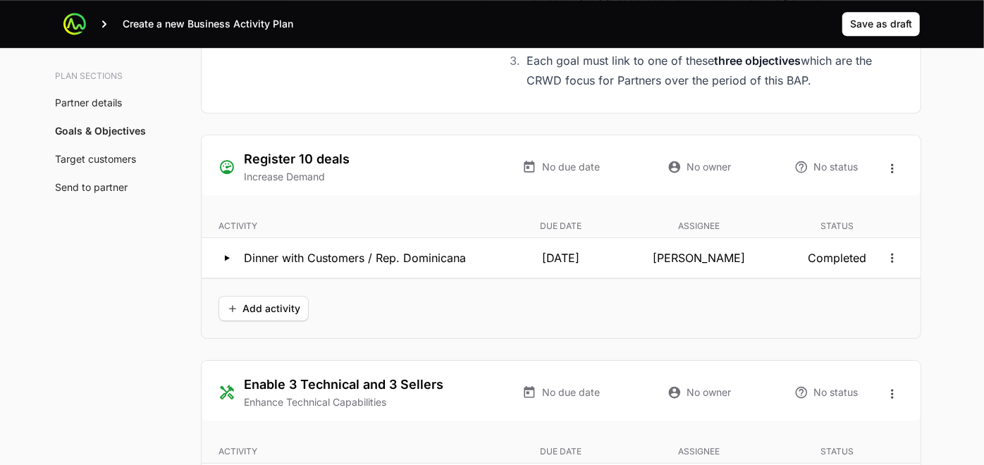
click at [560, 337] on div "Goals and Objectives Objectives Increase Demand Enhance Technical Capabilities …" at bounding box center [561, 410] width 719 height 1276
click at [235, 329] on div "Add activity" at bounding box center [561, 308] width 719 height 60
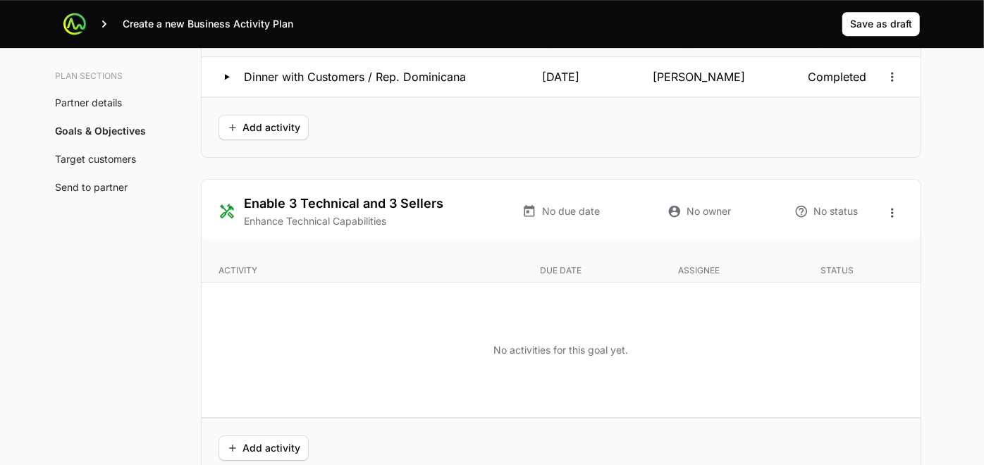
scroll to position [2803, 0]
click at [405, 283] on div "No activities for this goal yet." at bounding box center [561, 350] width 719 height 135
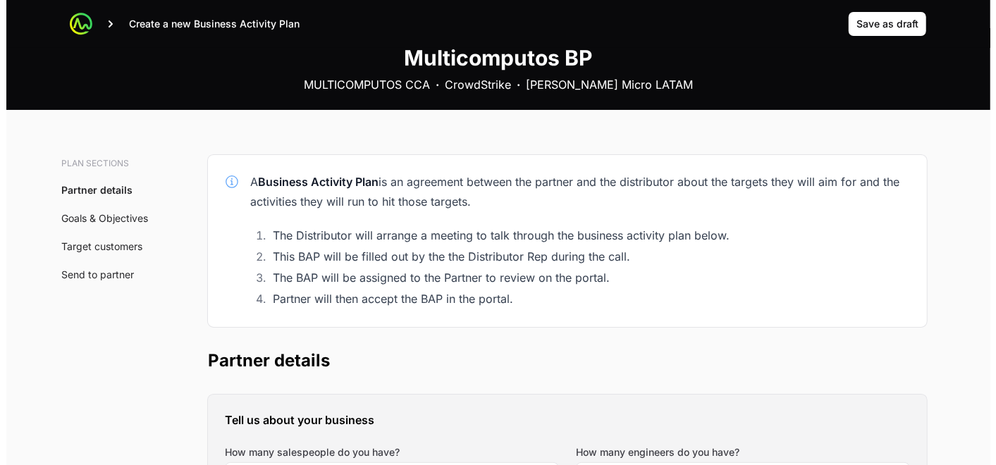
scroll to position [0, 0]
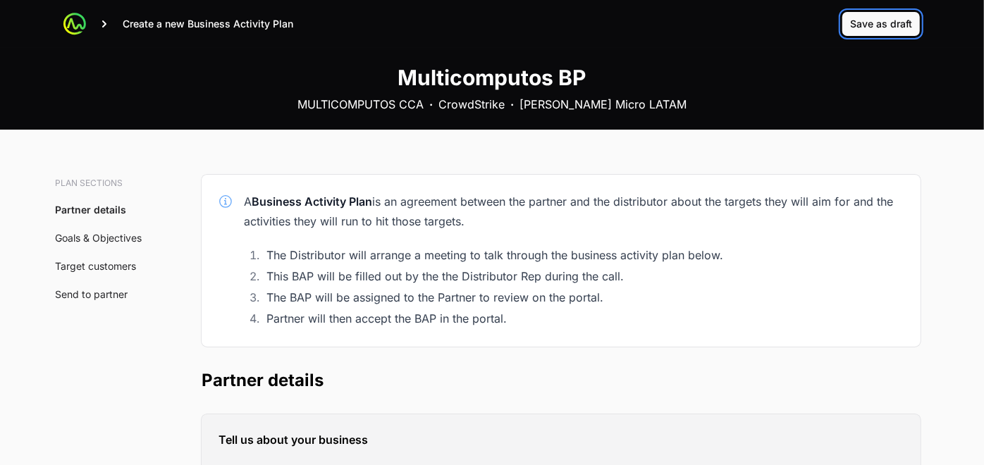
click at [888, 29] on span "Save as draft" at bounding box center [881, 24] width 62 height 17
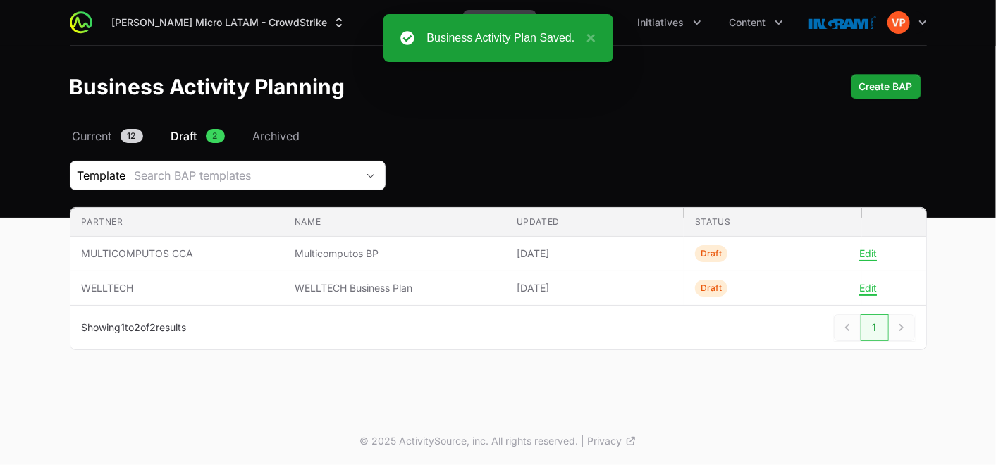
drag, startPoint x: 923, startPoint y: 21, endPoint x: 768, endPoint y: 98, distance: 173.0
click at [768, 98] on div "[PERSON_NAME] Micro LATAM - CrowdStrike Partners Activity Initiatives Content O…" at bounding box center [498, 109] width 996 height 218
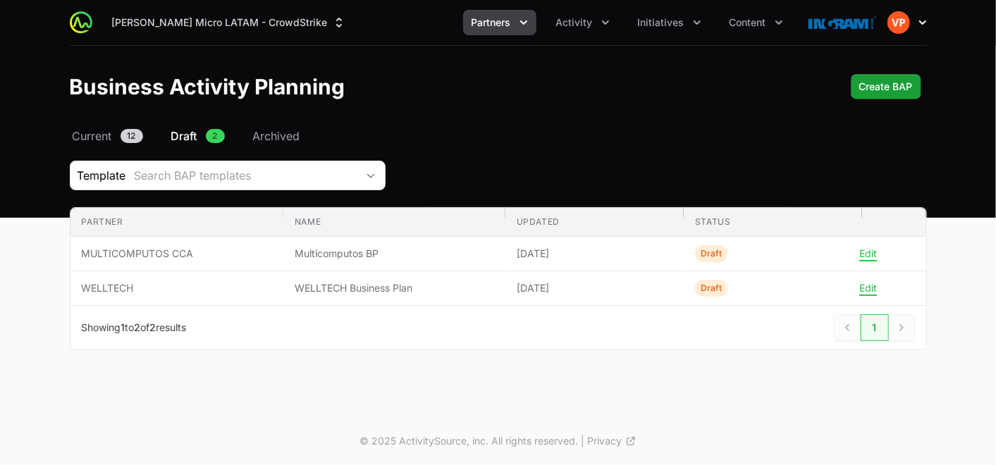
click at [892, 24] on img "button" at bounding box center [898, 22] width 23 height 23
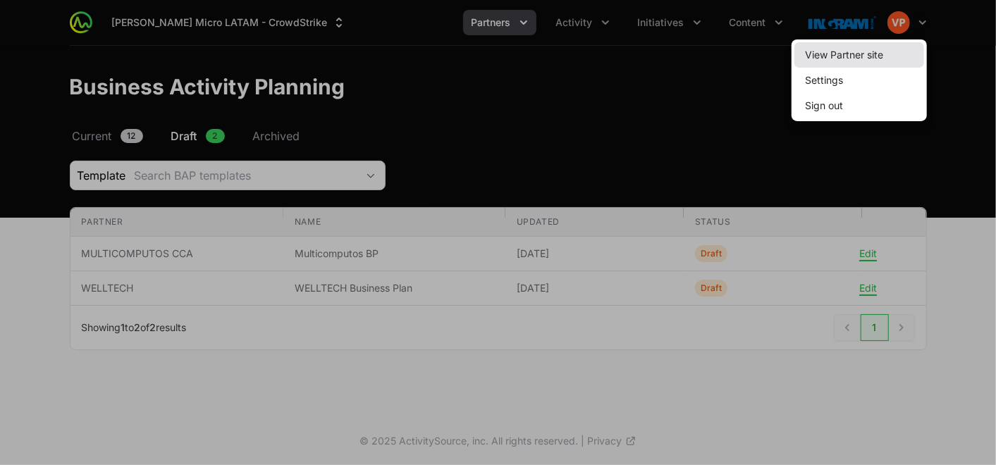
click at [850, 53] on link "View Partner site" at bounding box center [859, 54] width 130 height 25
